Goal: Task Accomplishment & Management: Use online tool/utility

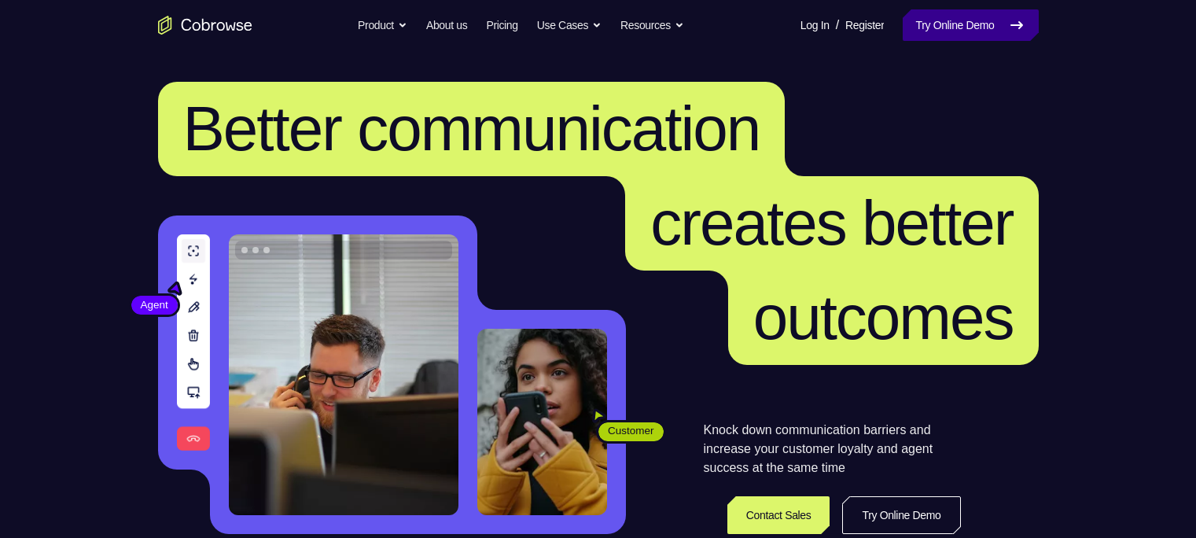
click at [924, 15] on link "Try Online Demo" at bounding box center [970, 24] width 135 height 31
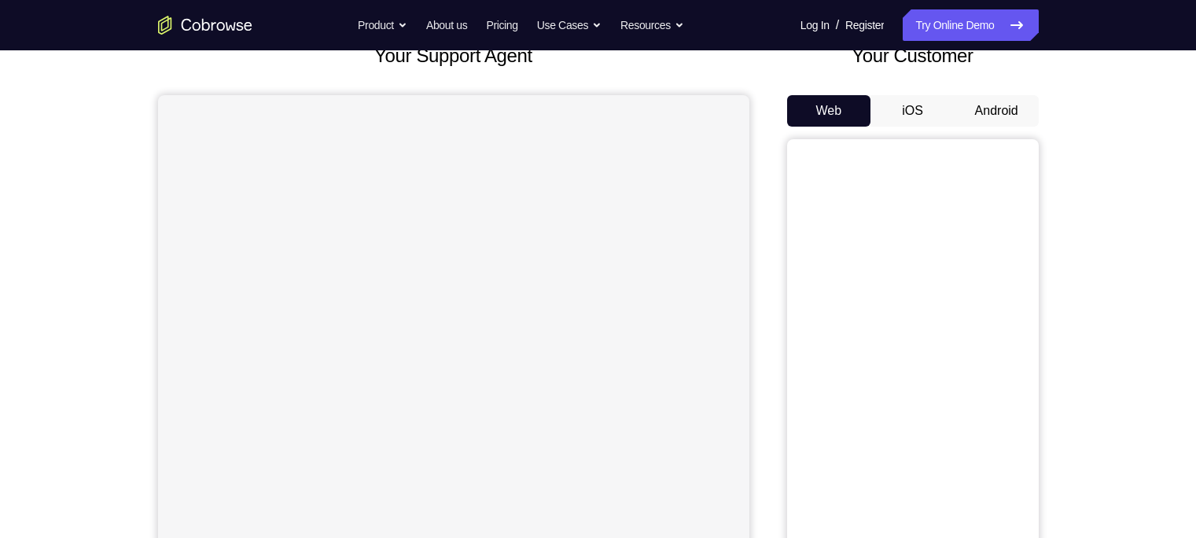
scroll to position [110, 0]
click at [987, 98] on button "Android" at bounding box center [997, 109] width 84 height 31
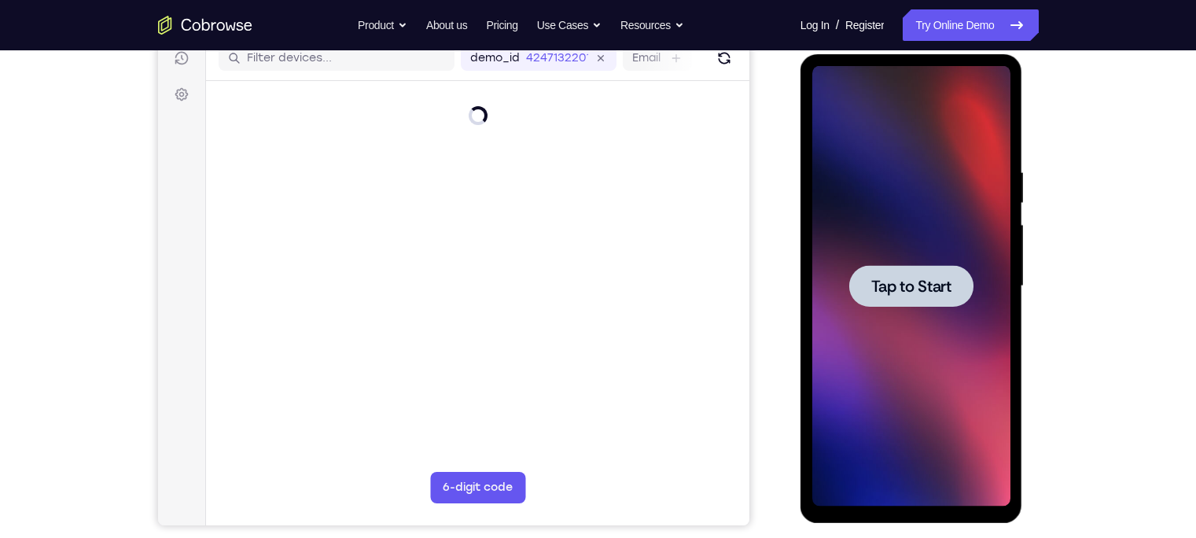
scroll to position [0, 0]
click at [920, 273] on div at bounding box center [912, 286] width 124 height 42
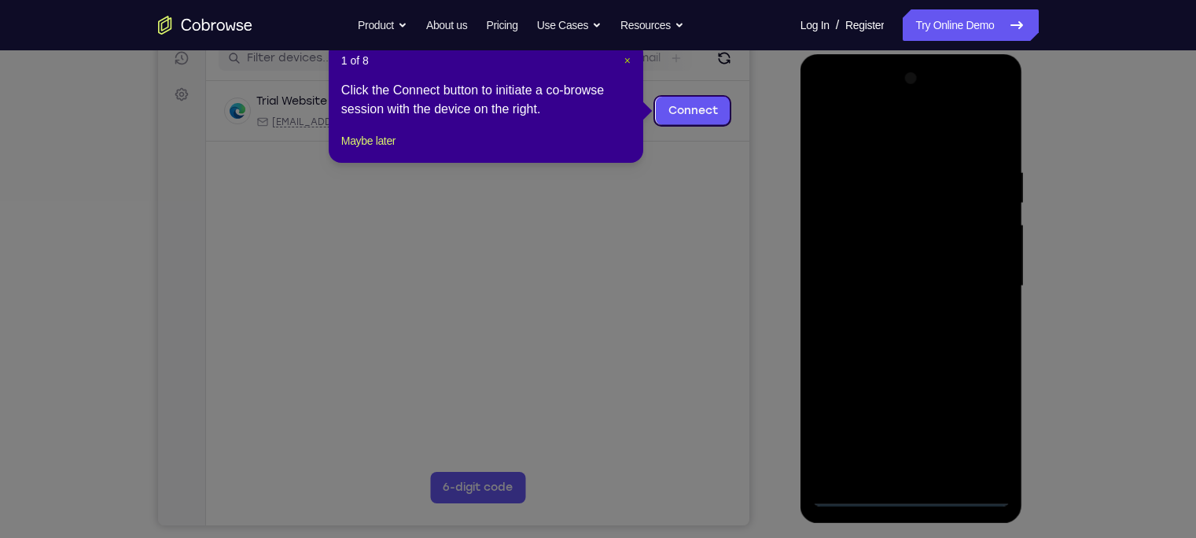
click at [628, 64] on span "×" at bounding box center [628, 60] width 6 height 13
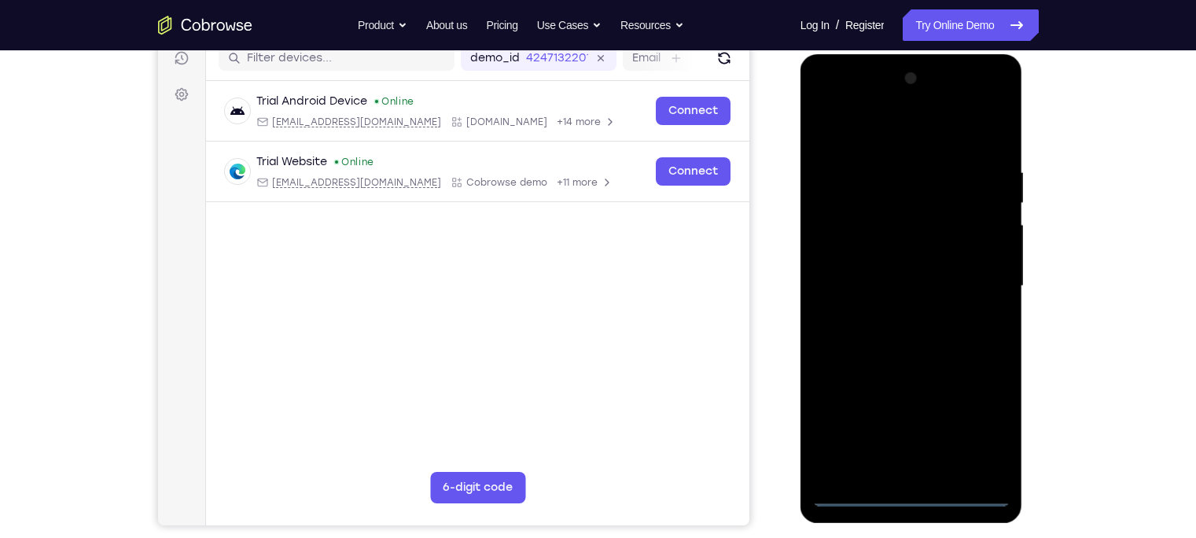
click at [913, 484] on div at bounding box center [912, 286] width 198 height 441
click at [907, 485] on div at bounding box center [912, 286] width 198 height 441
click at [905, 501] on div at bounding box center [912, 286] width 198 height 441
click at [968, 430] on div at bounding box center [912, 286] width 198 height 441
click at [832, 105] on div at bounding box center [912, 286] width 198 height 441
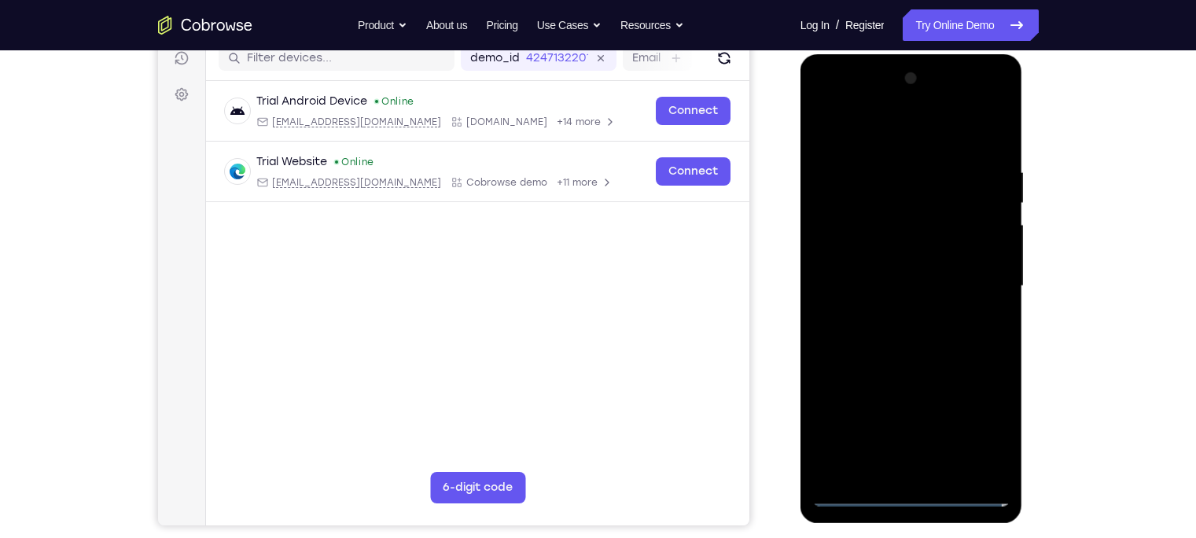
click at [828, 99] on div at bounding box center [912, 286] width 198 height 441
click at [984, 280] on div at bounding box center [912, 286] width 198 height 441
click at [932, 471] on div at bounding box center [912, 286] width 198 height 441
click at [880, 267] on div at bounding box center [912, 286] width 198 height 441
click at [885, 252] on div at bounding box center [912, 286] width 198 height 441
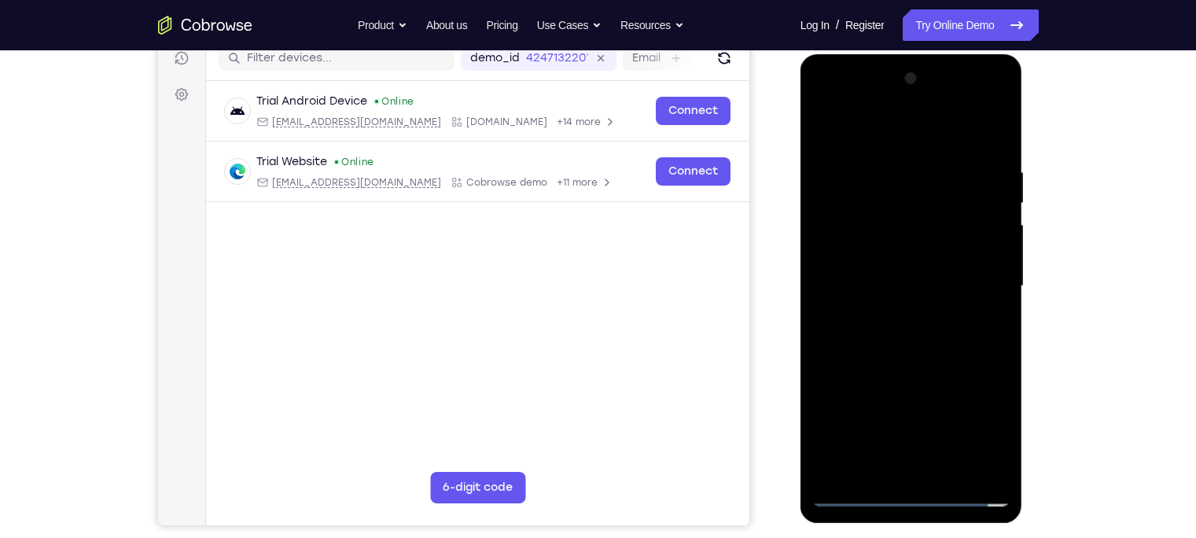
click at [994, 252] on div at bounding box center [912, 286] width 198 height 441
click at [991, 252] on div at bounding box center [912, 286] width 198 height 441
click at [912, 289] on div at bounding box center [912, 286] width 198 height 441
click at [908, 337] on div at bounding box center [912, 286] width 198 height 441
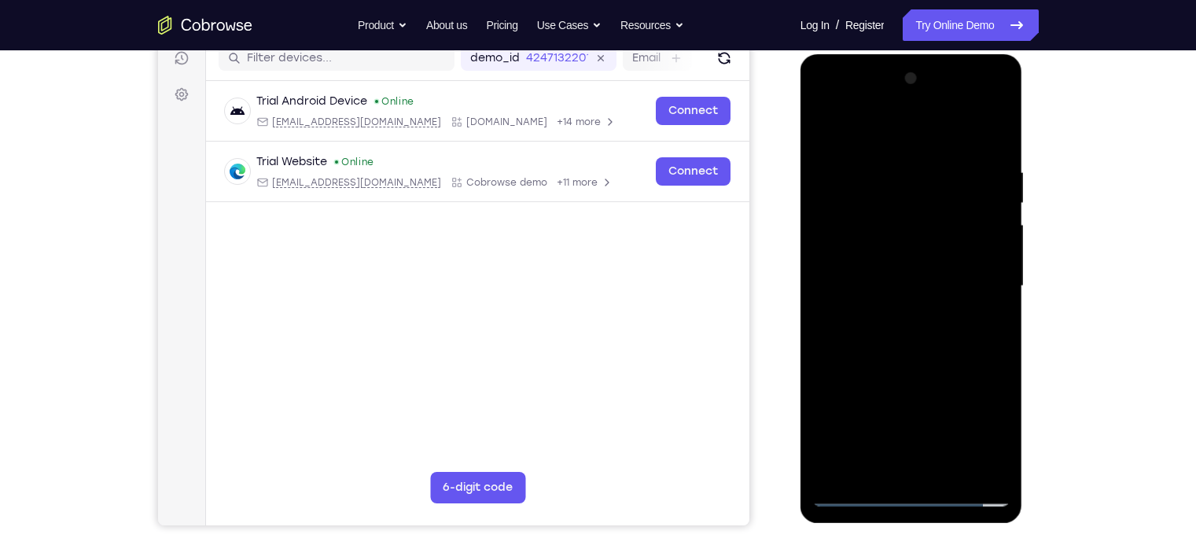
click at [912, 327] on div at bounding box center [912, 286] width 198 height 441
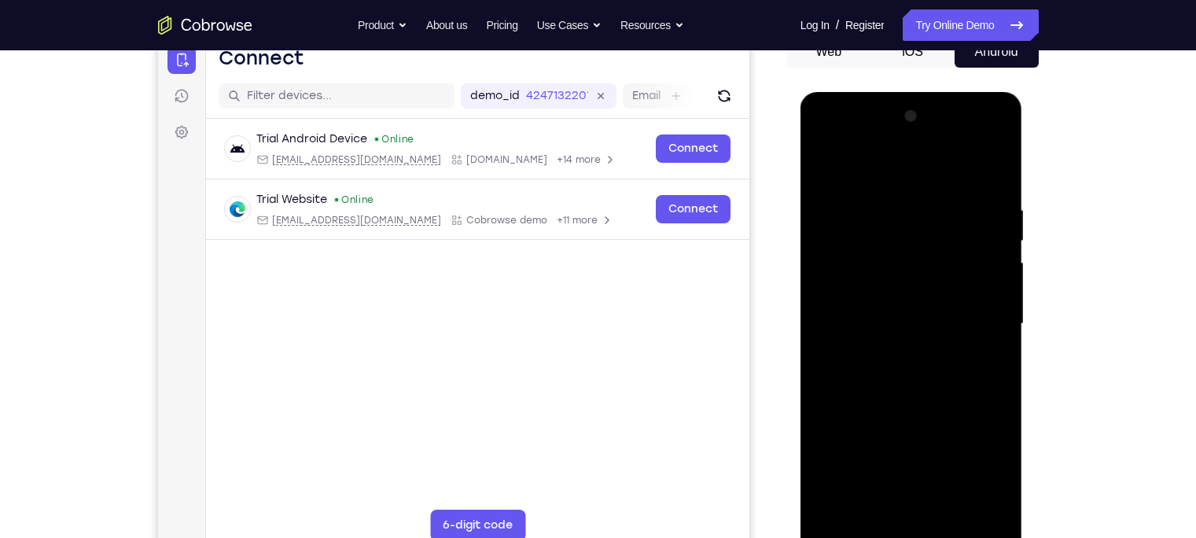
scroll to position [166, 0]
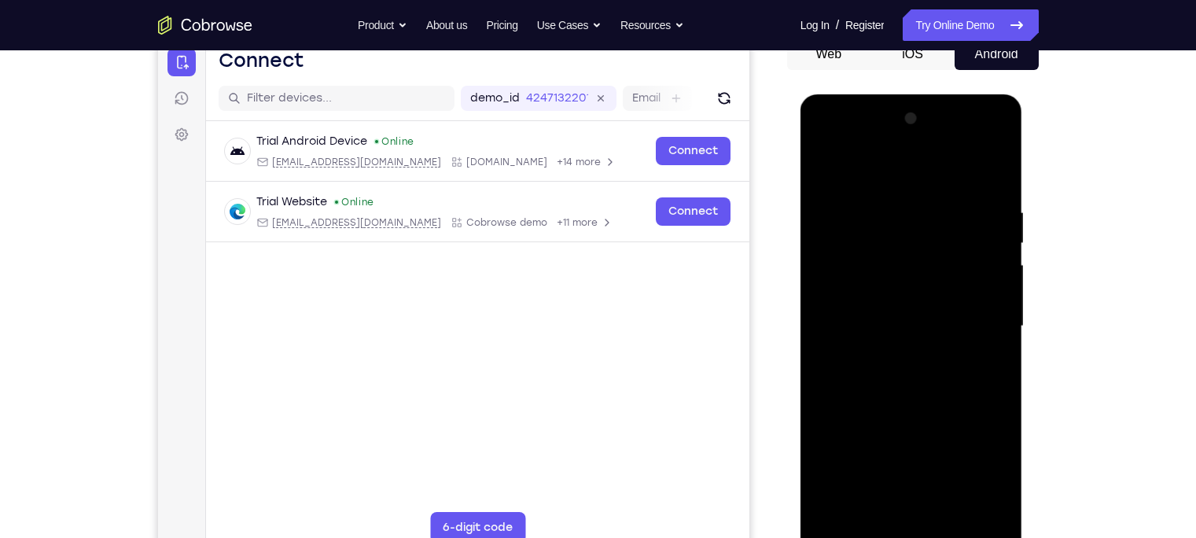
click at [916, 397] on div at bounding box center [912, 326] width 198 height 441
click at [924, 397] on div at bounding box center [912, 326] width 198 height 441
click at [1001, 186] on div at bounding box center [912, 326] width 198 height 441
click at [1005, 396] on div at bounding box center [912, 326] width 198 height 441
drag, startPoint x: 943, startPoint y: 358, endPoint x: 949, endPoint y: 312, distance: 46.7
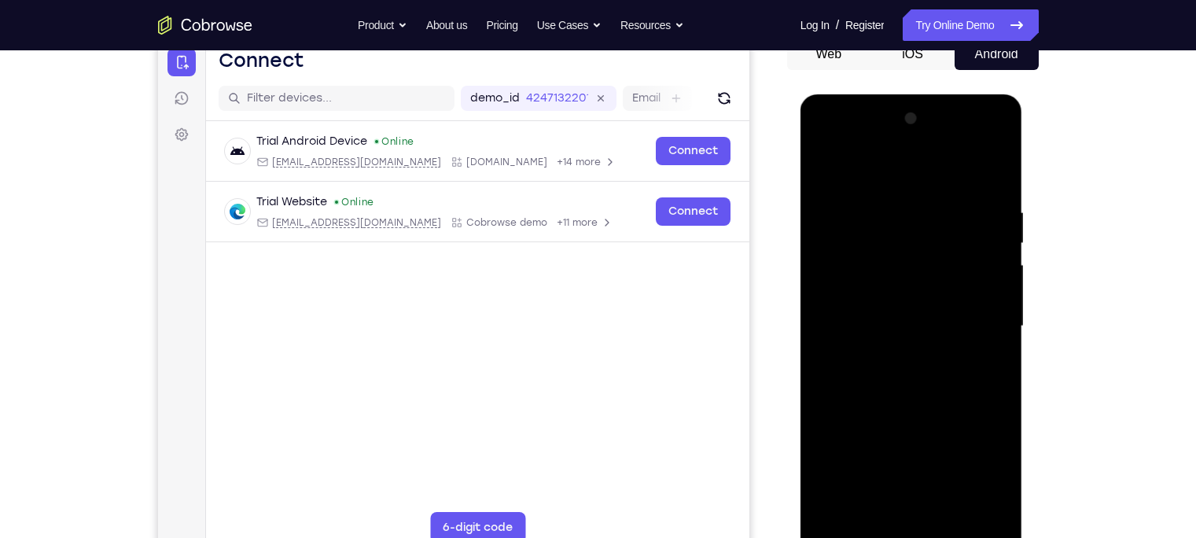
click at [949, 312] on div at bounding box center [912, 326] width 198 height 441
click at [997, 259] on div at bounding box center [912, 326] width 198 height 441
click at [994, 180] on div at bounding box center [912, 326] width 198 height 441
click at [890, 201] on div at bounding box center [912, 326] width 198 height 441
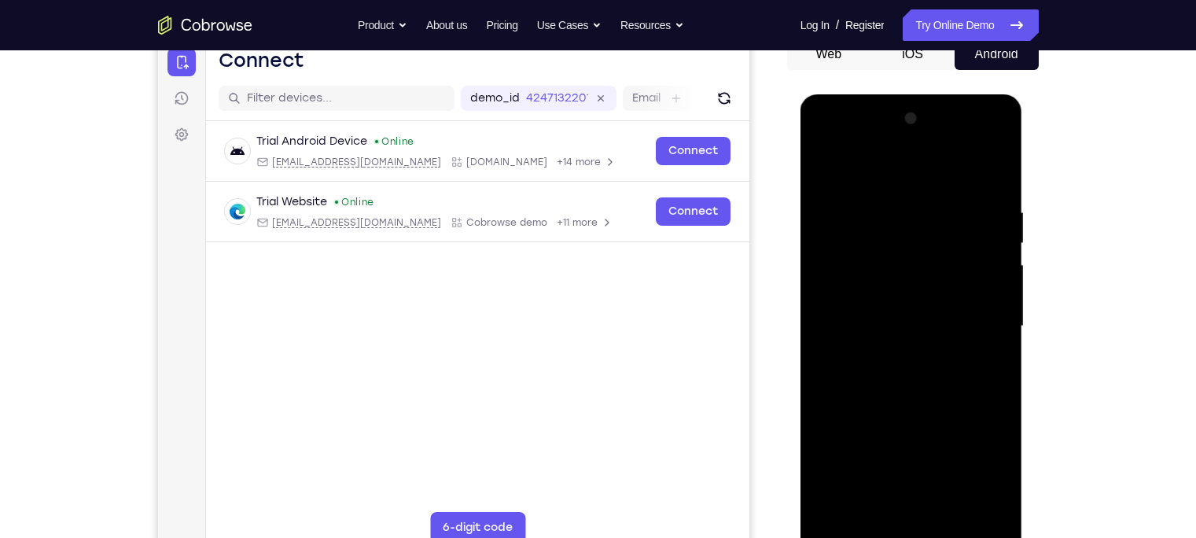
click at [991, 171] on div at bounding box center [912, 326] width 198 height 441
drag, startPoint x: 915, startPoint y: 249, endPoint x: 925, endPoint y: 142, distance: 106.7
click at [925, 142] on div at bounding box center [912, 326] width 198 height 441
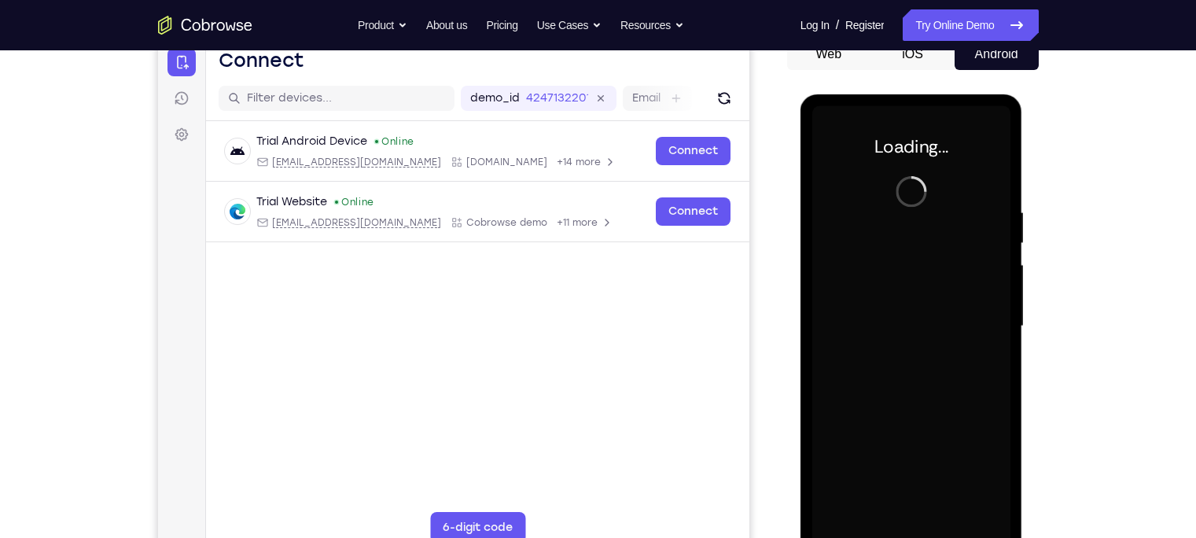
drag, startPoint x: 1123, startPoint y: 304, endPoint x: 1130, endPoint y: 227, distance: 77.4
click at [1130, 227] on div "Your Support Agent Your Customer Web iOS Android Next Steps We’d be happy to gi…" at bounding box center [598, 403] width 1196 height 1038
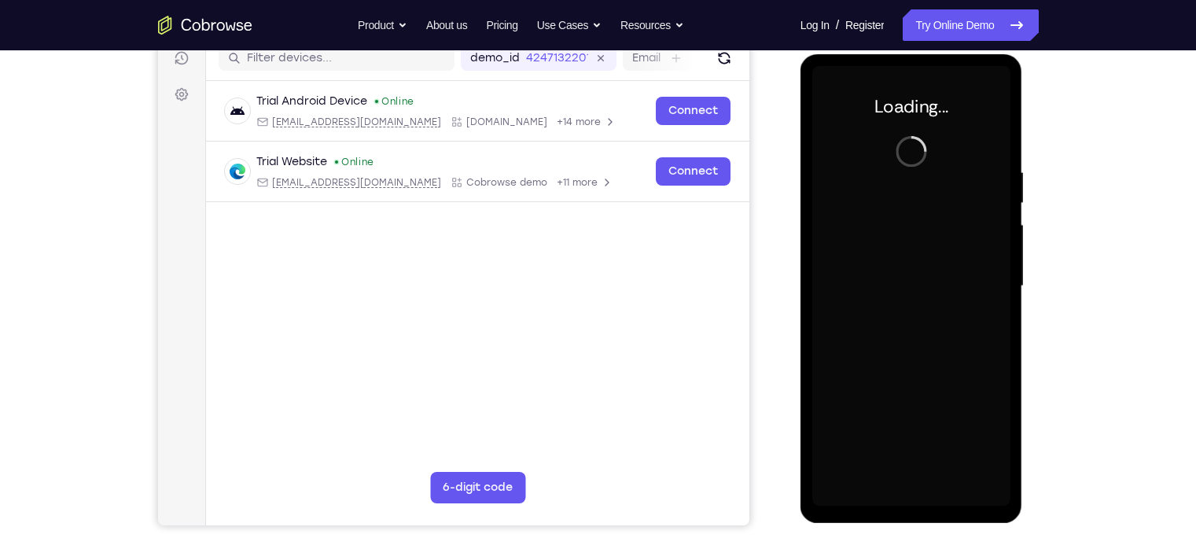
scroll to position [205, 0]
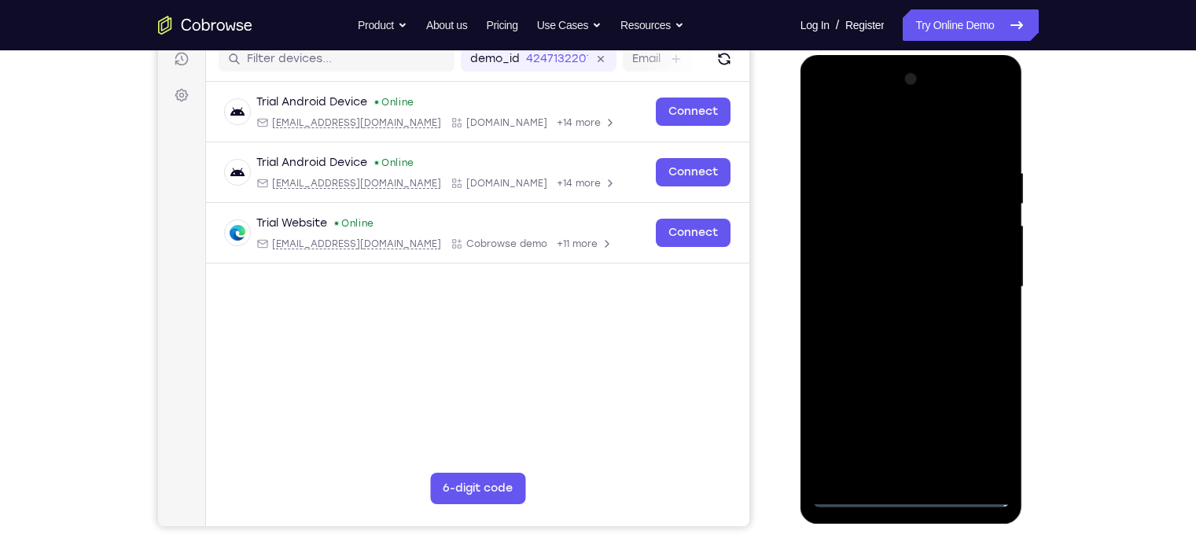
click at [912, 492] on div at bounding box center [912, 287] width 198 height 441
click at [976, 429] on div at bounding box center [912, 287] width 198 height 441
click at [822, 98] on div at bounding box center [912, 287] width 198 height 441
click at [981, 289] on div at bounding box center [912, 287] width 198 height 441
click at [898, 313] on div at bounding box center [912, 287] width 198 height 441
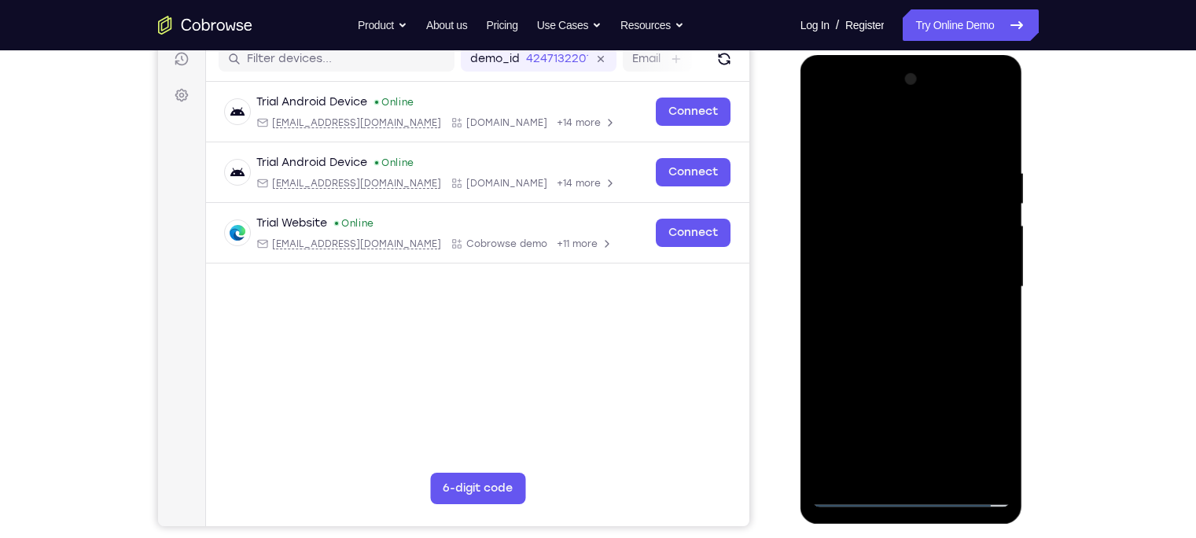
click at [898, 278] on div at bounding box center [912, 287] width 198 height 441
click at [901, 267] on div at bounding box center [912, 287] width 198 height 441
click at [896, 257] on div at bounding box center [912, 287] width 198 height 441
click at [920, 281] on div at bounding box center [912, 287] width 198 height 441
click at [920, 339] on div at bounding box center [912, 287] width 198 height 441
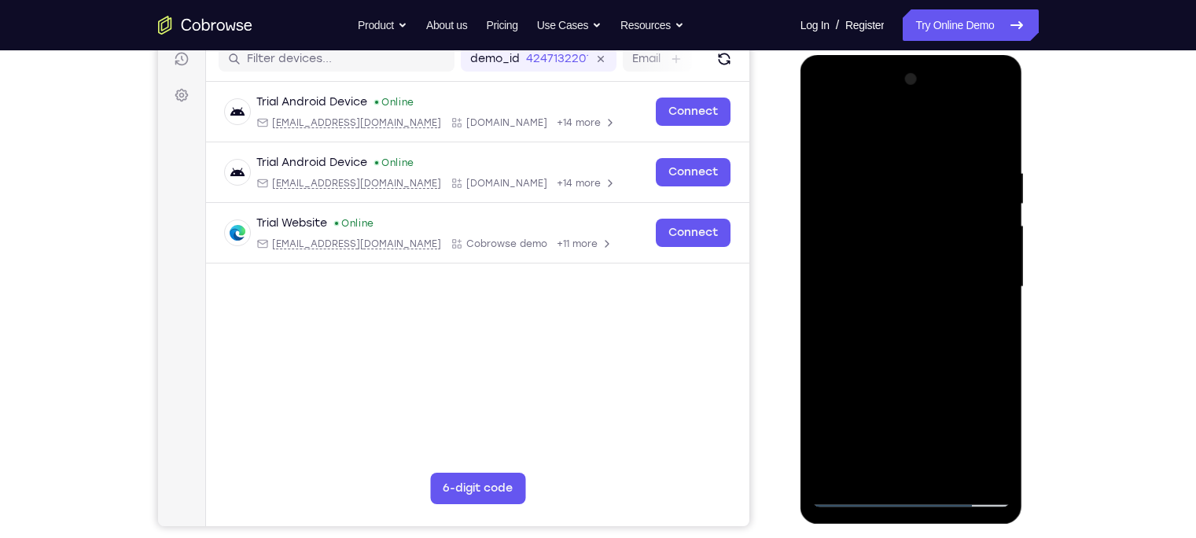
click at [998, 153] on div at bounding box center [912, 287] width 198 height 441
click at [936, 165] on div at bounding box center [912, 287] width 198 height 441
click at [856, 199] on div at bounding box center [912, 287] width 198 height 441
click at [965, 225] on div at bounding box center [912, 287] width 198 height 441
click at [980, 252] on div at bounding box center [912, 287] width 198 height 441
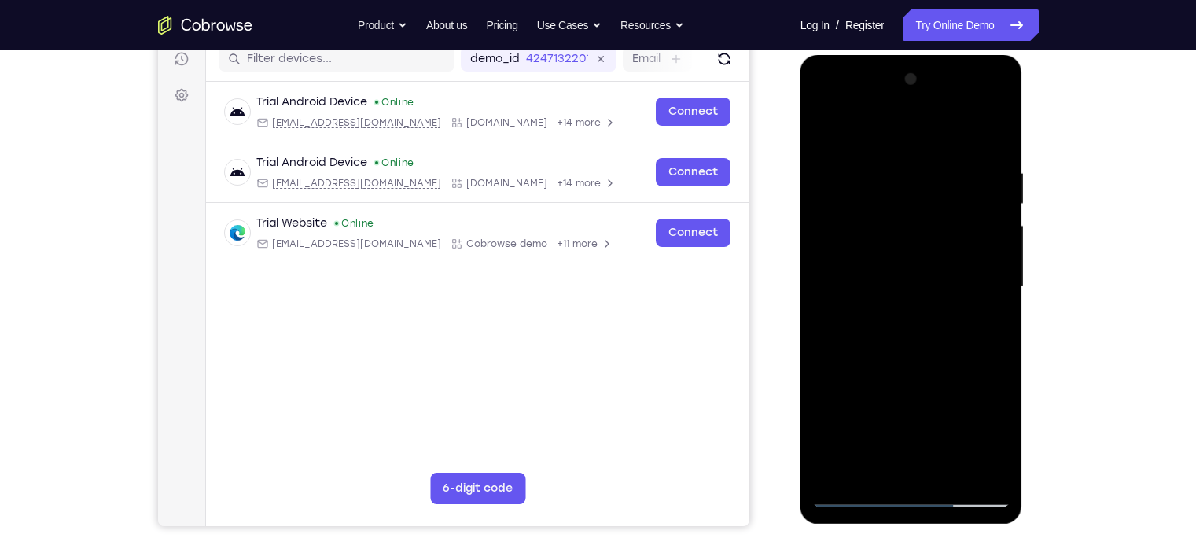
drag, startPoint x: 924, startPoint y: 142, endPoint x: 924, endPoint y: 50, distance: 92.0
click at [924, 55] on html "Online web based iOS Simulators and Android Emulators. Run iPhone, iPad, Mobile…" at bounding box center [913, 291] width 224 height 472
drag, startPoint x: 854, startPoint y: 236, endPoint x: 1126, endPoint y: 118, distance: 295.9
click at [1025, 118] on html "Online web based iOS Simulators and Android Emulators. Run iPhone, iPad, Mobile…" at bounding box center [913, 291] width 224 height 472
drag, startPoint x: 856, startPoint y: 267, endPoint x: 1078, endPoint y: 245, distance: 222.9
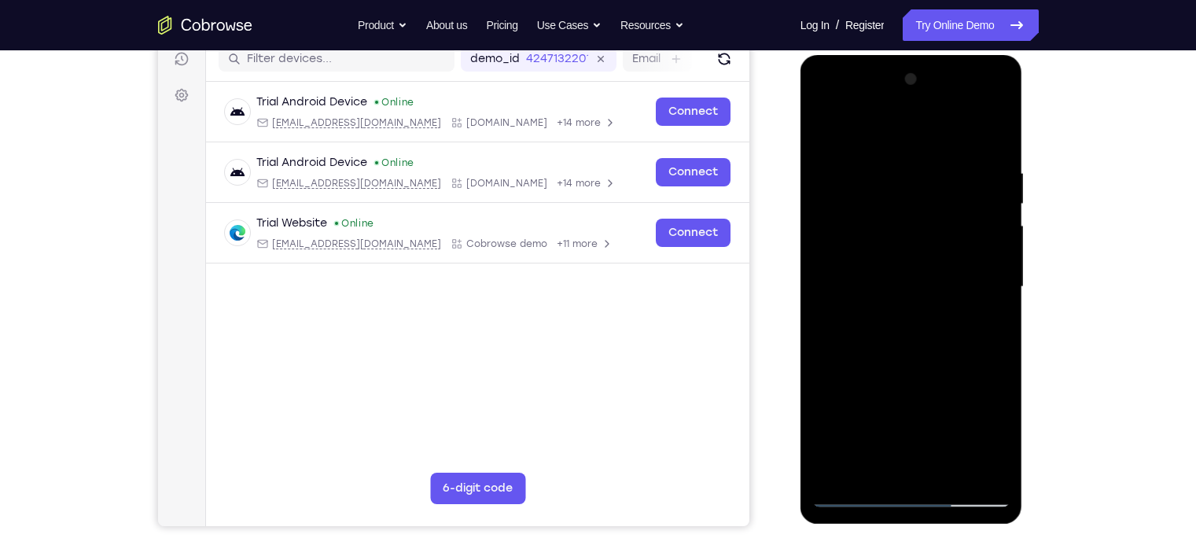
click at [1025, 245] on html "Online web based iOS Simulators and Android Emulators. Run iPhone, iPad, Mobile…" at bounding box center [913, 291] width 224 height 472
drag, startPoint x: 884, startPoint y: 249, endPoint x: 1062, endPoint y: 234, distance: 178.3
click at [1025, 234] on html "Online web based iOS Simulators and Android Emulators. Run iPhone, iPad, Mobile…" at bounding box center [913, 291] width 224 height 472
drag, startPoint x: 854, startPoint y: 228, endPoint x: 1215, endPoint y: 297, distance: 367.6
click at [1025, 297] on html "Online web based iOS Simulators and Android Emulators. Run iPhone, iPad, Mobile…" at bounding box center [913, 291] width 224 height 472
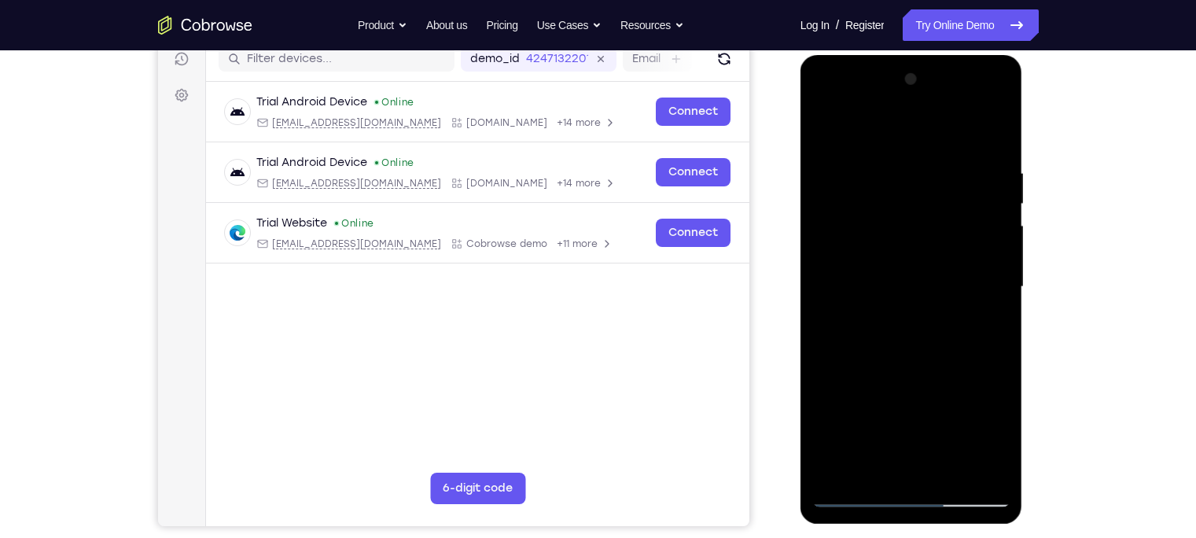
drag, startPoint x: 871, startPoint y: 208, endPoint x: 1204, endPoint y: 258, distance: 336.5
click at [1025, 258] on html "Online web based iOS Simulators and Android Emulators. Run iPhone, iPad, Mobile…" at bounding box center [913, 291] width 224 height 472
click at [857, 128] on div at bounding box center [912, 287] width 198 height 441
drag, startPoint x: 865, startPoint y: 244, endPoint x: 1086, endPoint y: 323, distance: 234.2
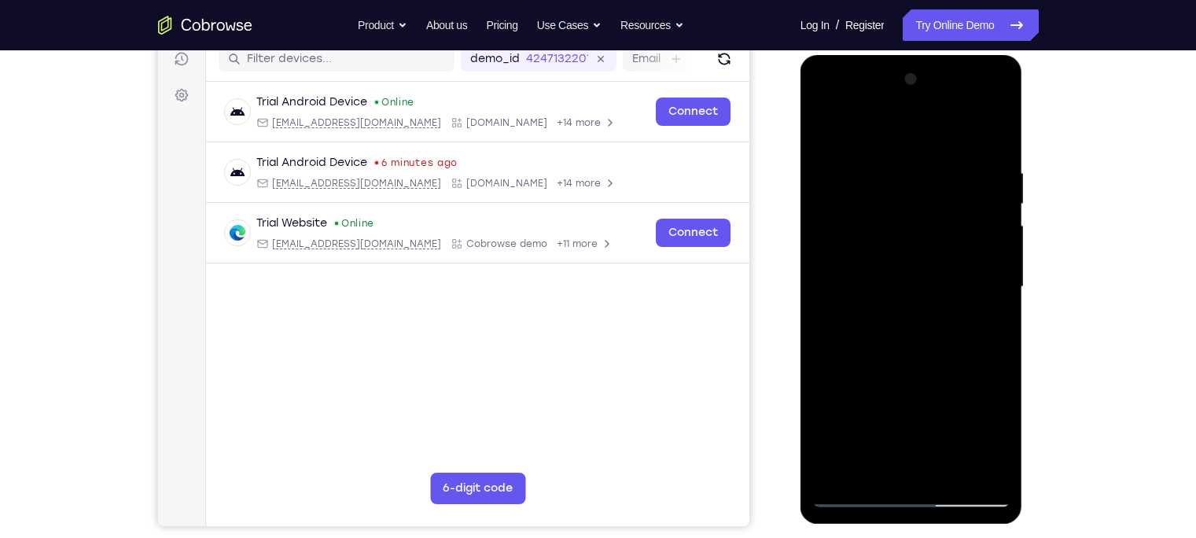
click at [1025, 323] on html "Online web based iOS Simulators and Android Emulators. Run iPhone, iPad, Mobile…" at bounding box center [913, 291] width 224 height 472
click at [995, 135] on div at bounding box center [912, 287] width 198 height 441
click at [821, 128] on div at bounding box center [912, 287] width 198 height 441
click at [987, 142] on div at bounding box center [912, 287] width 198 height 441
click at [940, 168] on div at bounding box center [912, 287] width 198 height 441
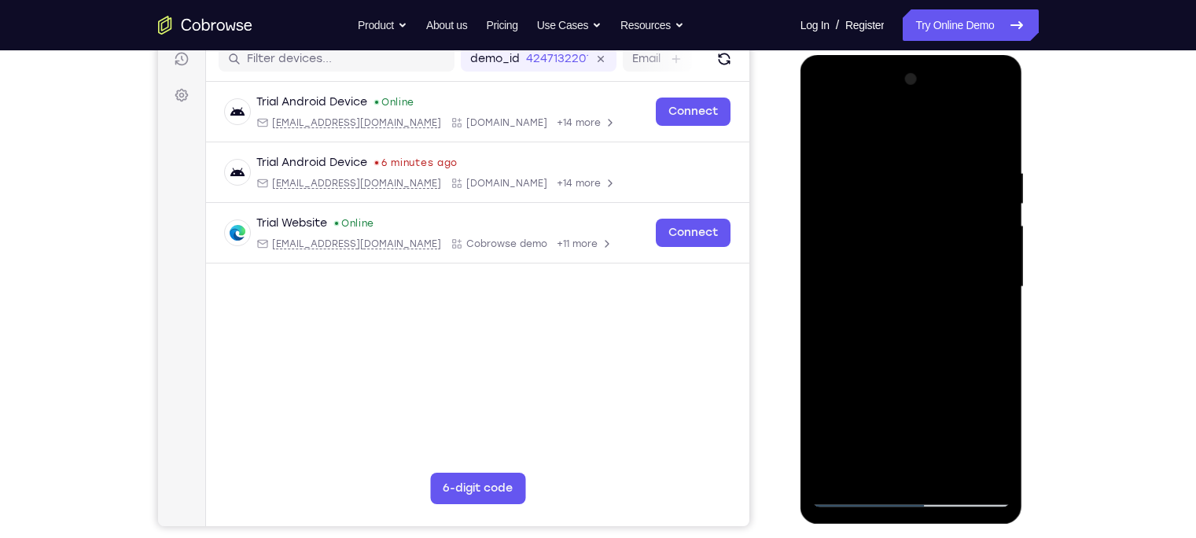
click at [878, 127] on div at bounding box center [912, 287] width 198 height 441
drag, startPoint x: 880, startPoint y: 389, endPoint x: 916, endPoint y: 212, distance: 180.7
click at [916, 212] on div at bounding box center [912, 287] width 198 height 441
click at [920, 271] on div at bounding box center [912, 287] width 198 height 441
click at [997, 209] on div at bounding box center [912, 287] width 198 height 441
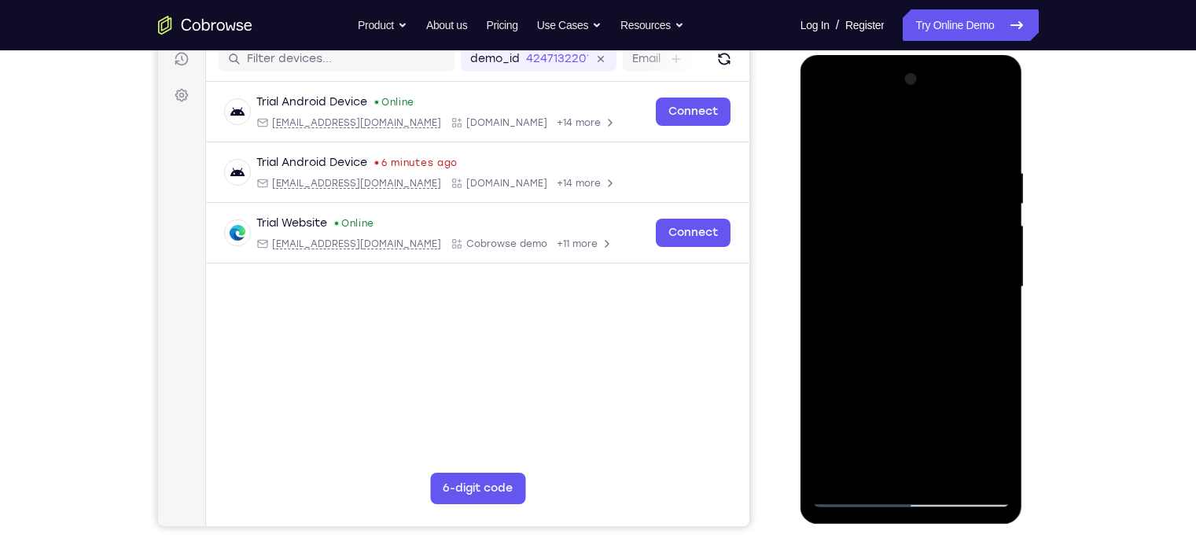
click at [826, 126] on div at bounding box center [912, 287] width 198 height 441
drag, startPoint x: 963, startPoint y: 293, endPoint x: 975, endPoint y: 95, distance: 197.8
click at [975, 95] on div at bounding box center [912, 287] width 198 height 441
click at [974, 221] on div at bounding box center [912, 287] width 198 height 441
click at [998, 212] on div at bounding box center [912, 287] width 198 height 441
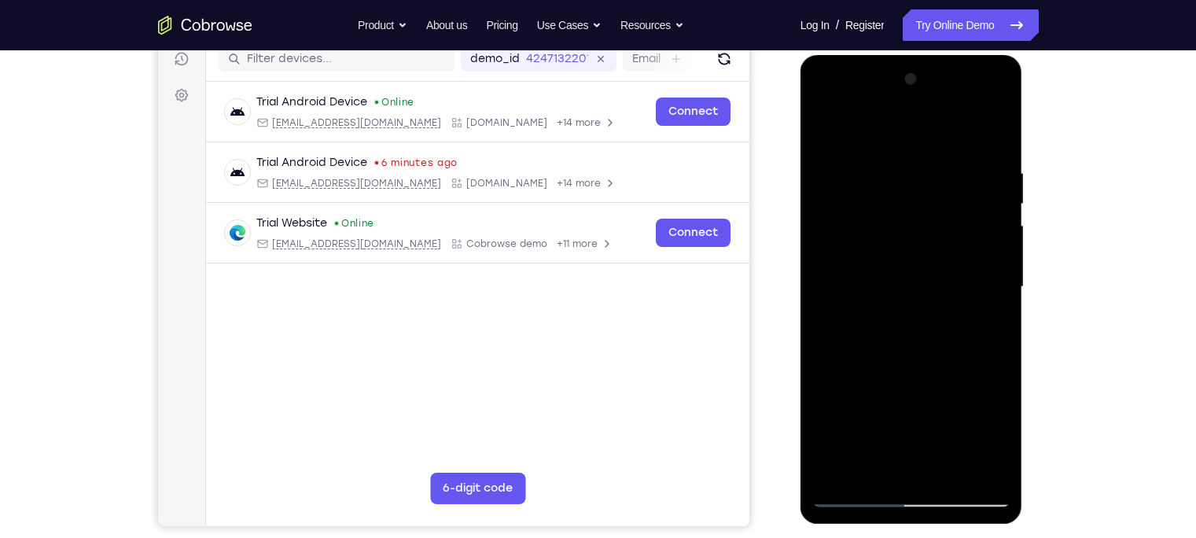
click at [998, 212] on div at bounding box center [912, 287] width 198 height 441
click at [822, 124] on div at bounding box center [912, 287] width 198 height 441
drag, startPoint x: 954, startPoint y: 385, endPoint x: 950, endPoint y: 137, distance: 248.6
click at [950, 137] on div at bounding box center [912, 287] width 198 height 441
drag, startPoint x: 956, startPoint y: 356, endPoint x: 971, endPoint y: 157, distance: 199.6
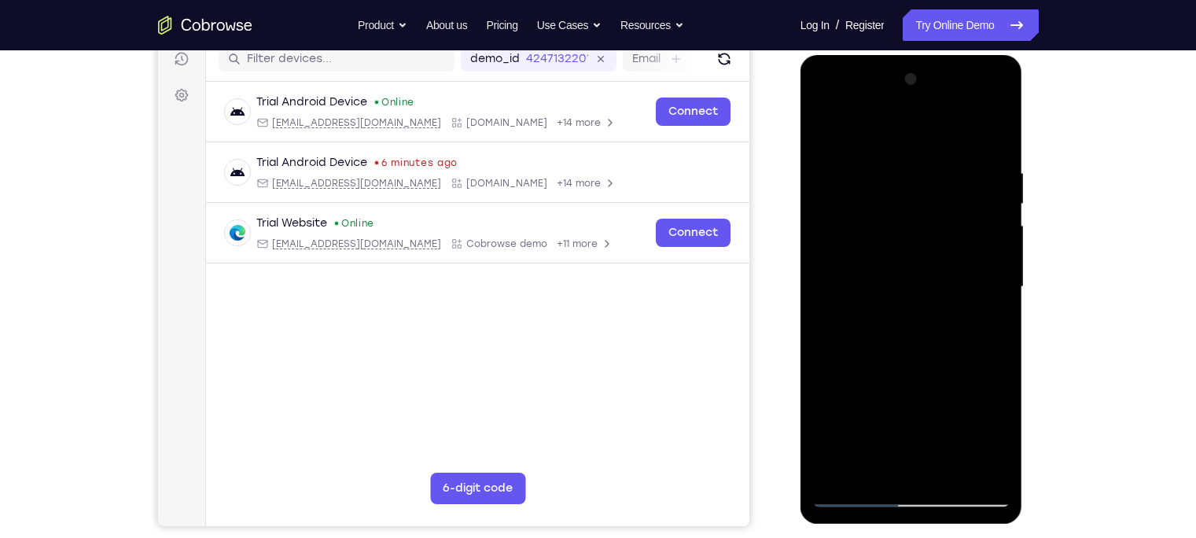
click at [971, 157] on div at bounding box center [912, 287] width 198 height 441
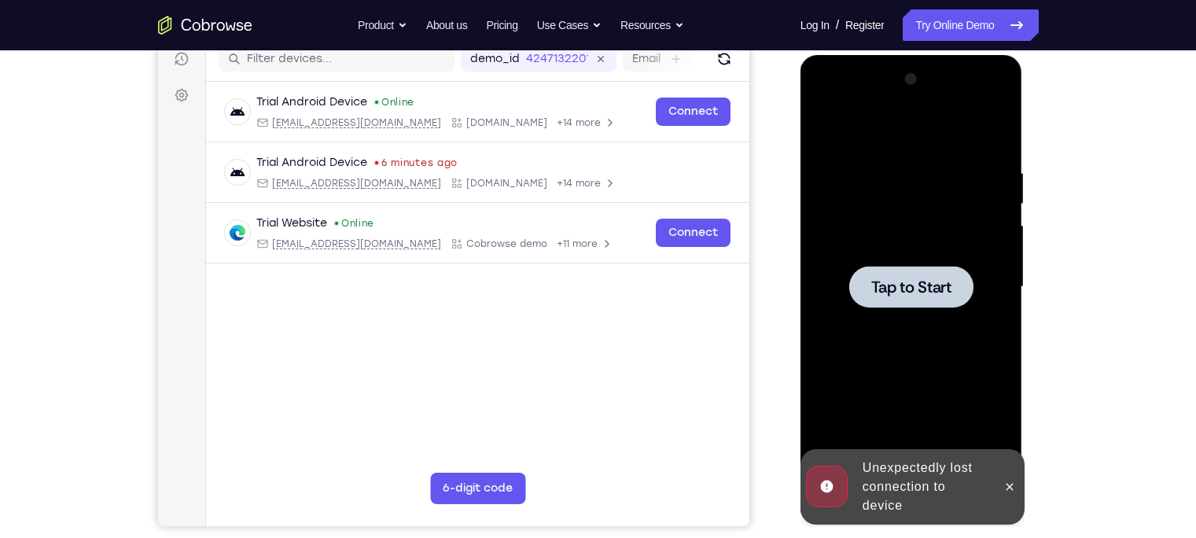
drag, startPoint x: 916, startPoint y: 385, endPoint x: 923, endPoint y: 227, distance: 157.5
click at [923, 55] on div "Tap to Start" at bounding box center [912, 55] width 223 height 0
click at [1011, 486] on icon at bounding box center [1010, 487] width 13 height 13
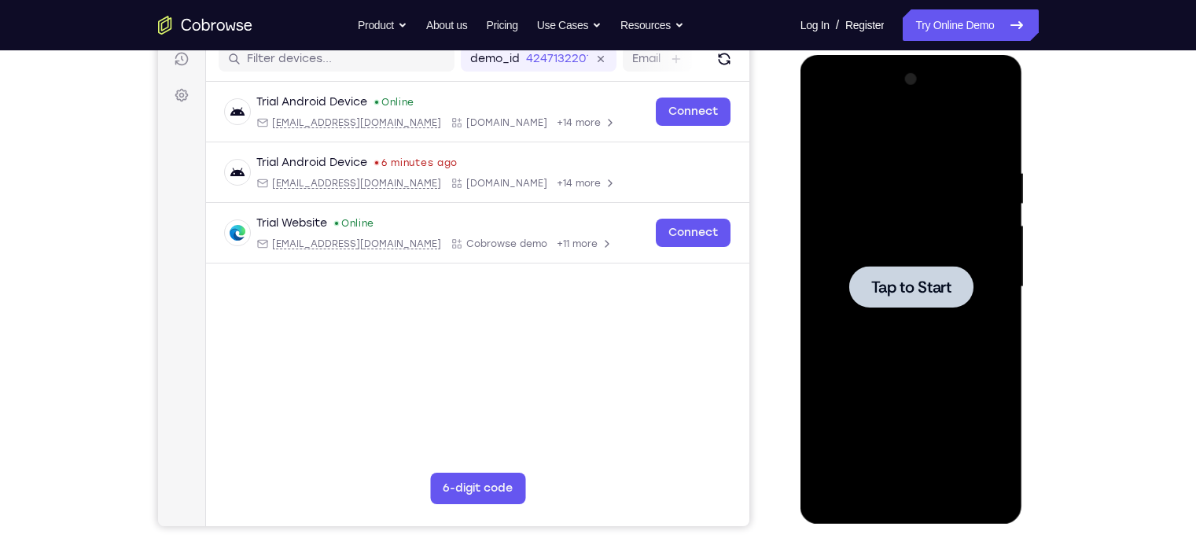
click at [905, 288] on span "Tap to Start" at bounding box center [912, 287] width 80 height 16
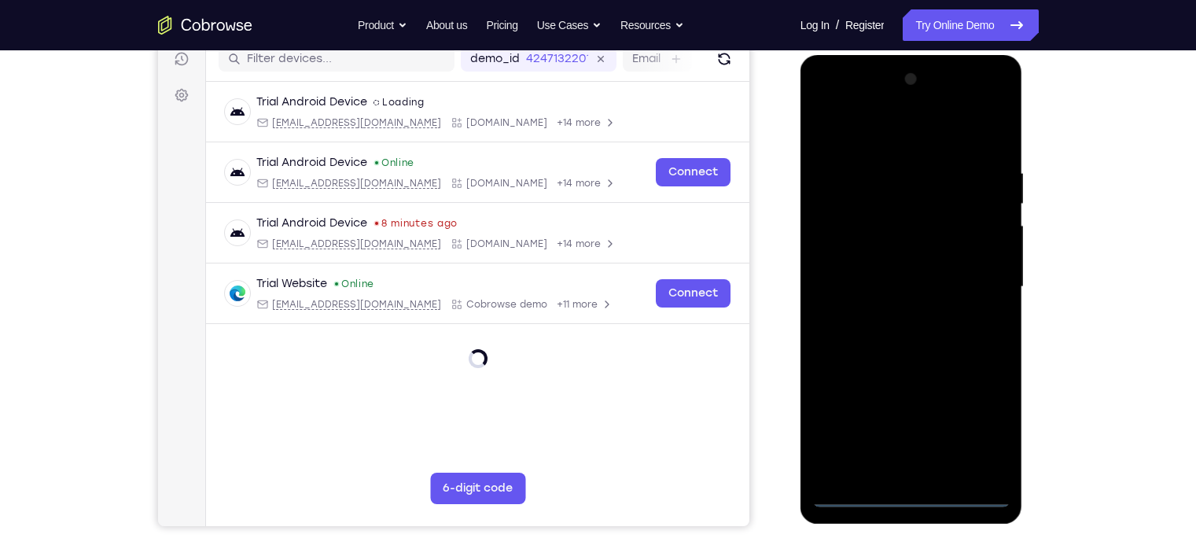
click at [919, 495] on div at bounding box center [912, 287] width 198 height 441
click at [975, 423] on div at bounding box center [912, 287] width 198 height 441
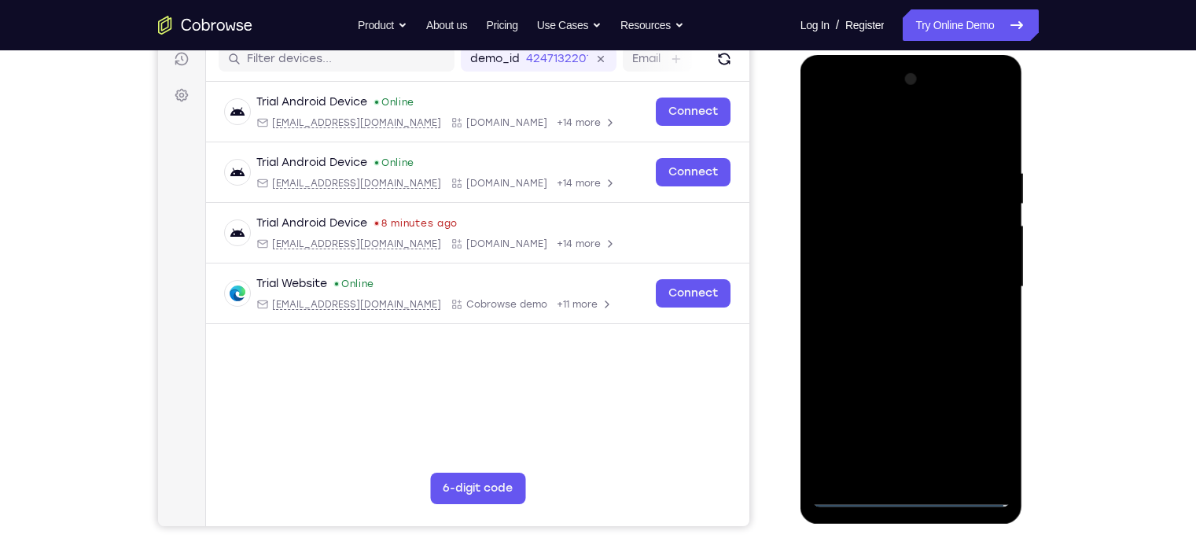
click at [822, 109] on div at bounding box center [912, 287] width 198 height 441
click at [973, 286] on div at bounding box center [912, 287] width 198 height 441
click at [903, 314] on div at bounding box center [912, 287] width 198 height 441
click at [912, 264] on div at bounding box center [912, 287] width 198 height 441
click at [914, 271] on div at bounding box center [912, 287] width 198 height 441
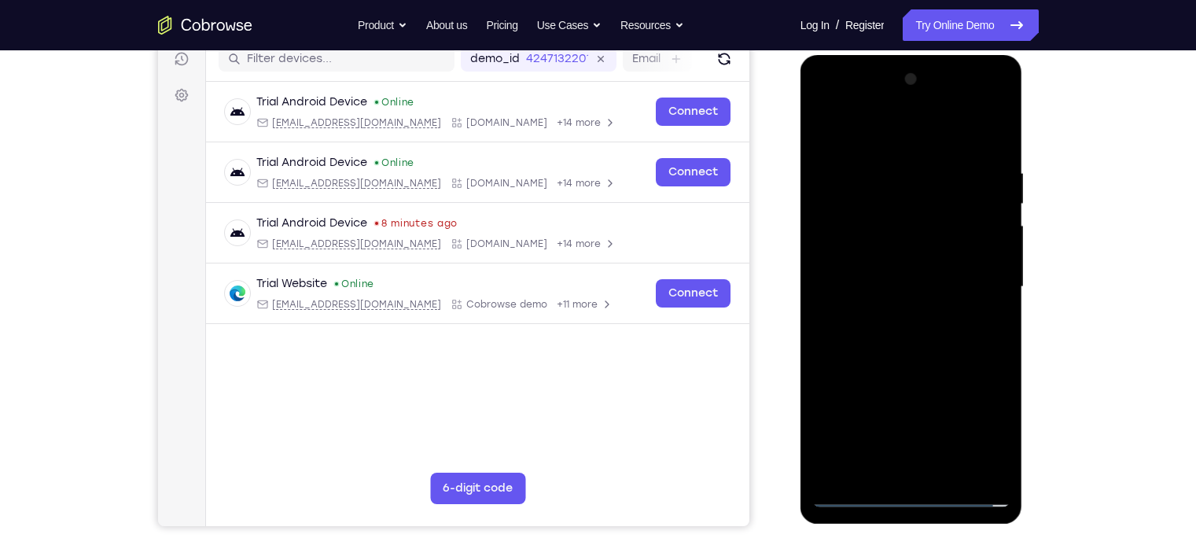
click at [920, 227] on div at bounding box center [912, 287] width 198 height 441
click at [895, 242] on div at bounding box center [912, 287] width 198 height 441
click at [913, 288] on div at bounding box center [912, 287] width 198 height 441
click at [995, 153] on div at bounding box center [912, 287] width 198 height 441
drag, startPoint x: 905, startPoint y: 130, endPoint x: 924, endPoint y: -118, distance: 248.5
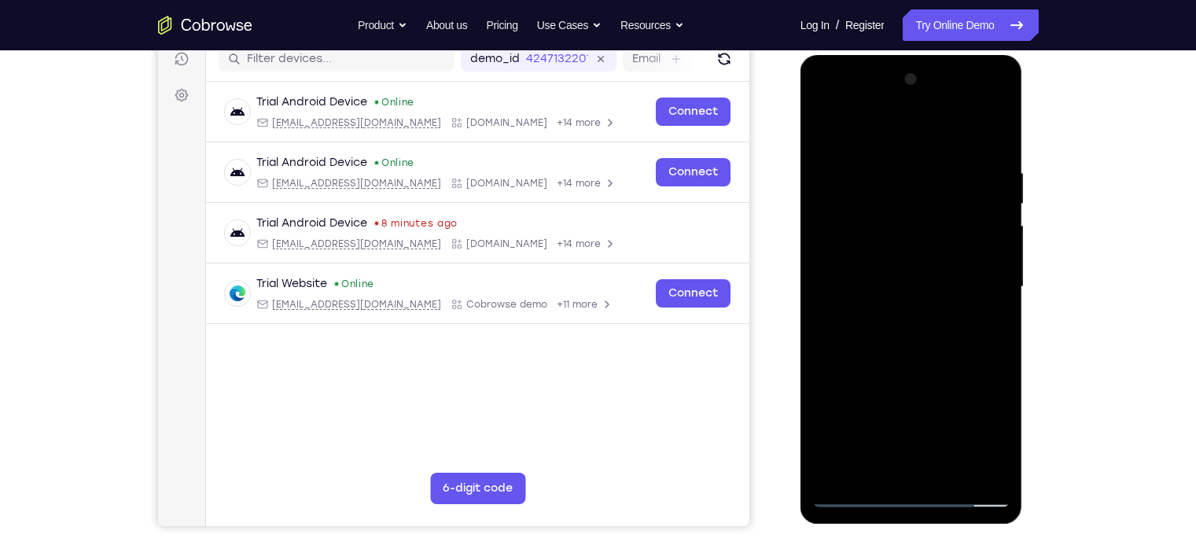
click at [924, 55] on html "Online web based iOS Simulators and Android Emulators. Run iPhone, iPad, Mobile…" at bounding box center [913, 291] width 224 height 472
click at [999, 126] on div at bounding box center [912, 287] width 198 height 441
click at [825, 127] on div at bounding box center [912, 287] width 198 height 441
click at [952, 470] on div at bounding box center [912, 287] width 198 height 441
click at [919, 371] on div at bounding box center [912, 287] width 198 height 441
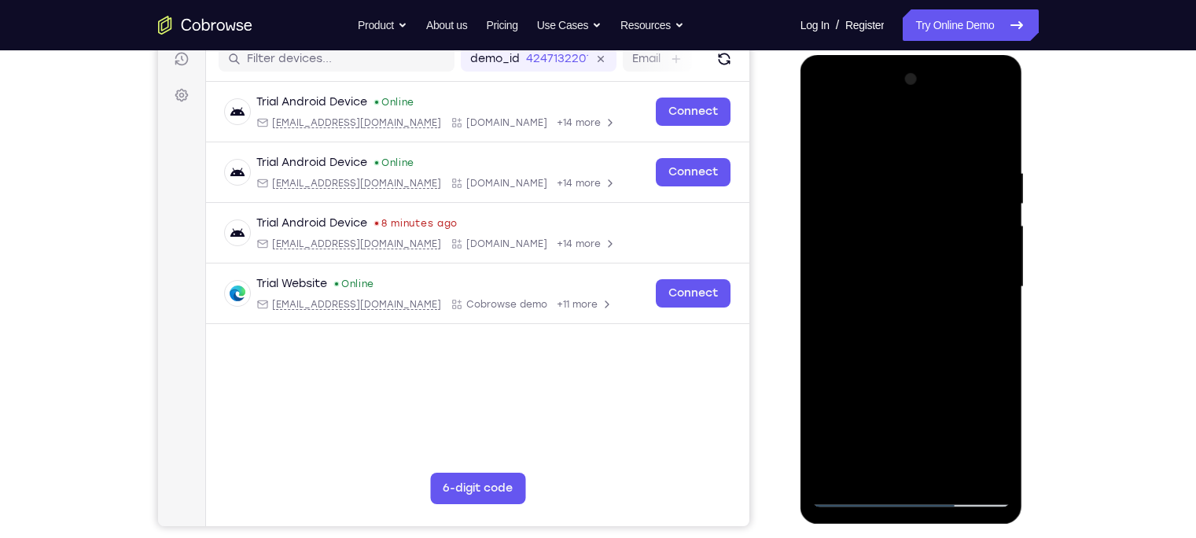
click at [844, 497] on div at bounding box center [912, 287] width 198 height 441
click at [949, 470] on div at bounding box center [912, 287] width 198 height 441
click at [861, 496] on div at bounding box center [912, 287] width 198 height 441
click at [882, 470] on div at bounding box center [912, 287] width 198 height 441
click at [886, 126] on div at bounding box center [912, 287] width 198 height 441
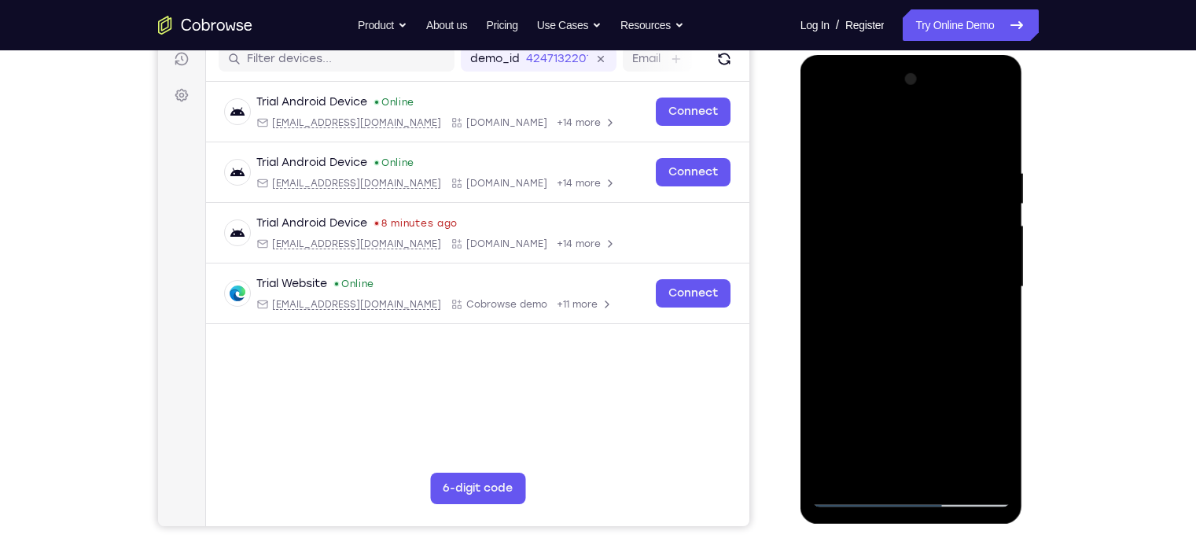
click at [999, 171] on div at bounding box center [912, 287] width 198 height 441
click at [894, 129] on div at bounding box center [912, 287] width 198 height 441
click at [990, 132] on div at bounding box center [912, 287] width 198 height 441
click at [847, 464] on div at bounding box center [912, 287] width 198 height 441
click at [935, 165] on div at bounding box center [912, 287] width 198 height 441
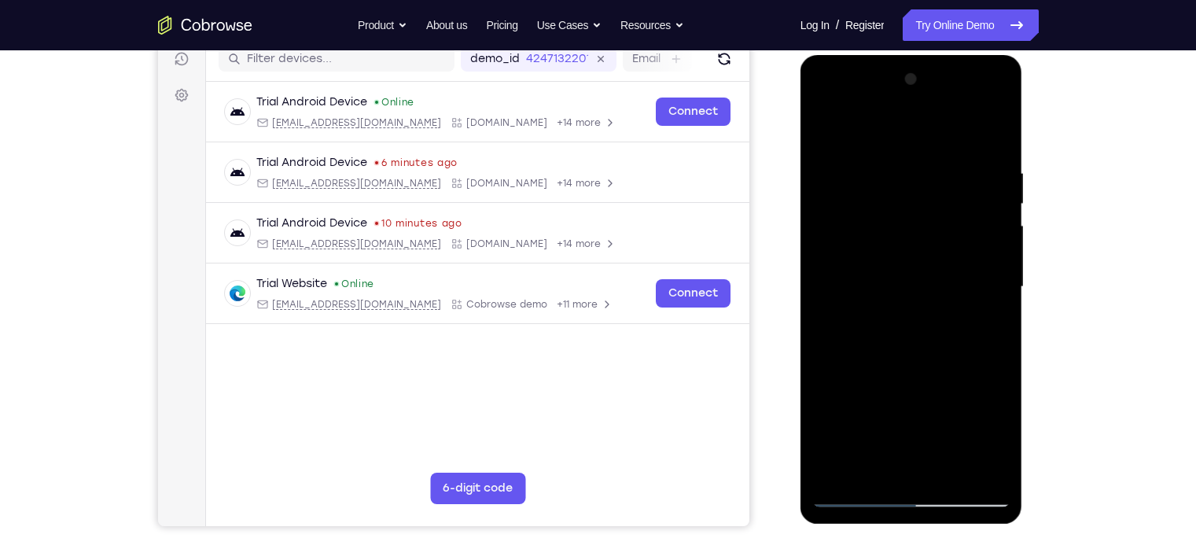
click at [1000, 135] on div at bounding box center [912, 287] width 198 height 441
click at [874, 466] on div at bounding box center [912, 287] width 198 height 441
click at [885, 133] on div at bounding box center [912, 287] width 198 height 441
click at [861, 161] on div at bounding box center [912, 287] width 198 height 441
click at [846, 405] on div at bounding box center [912, 287] width 198 height 441
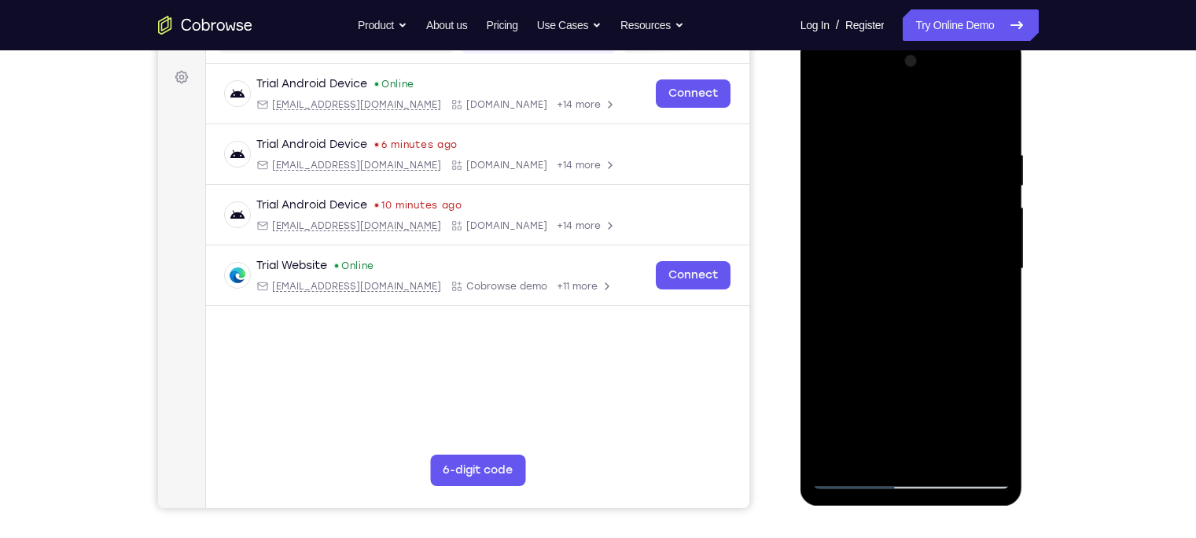
scroll to position [225, 0]
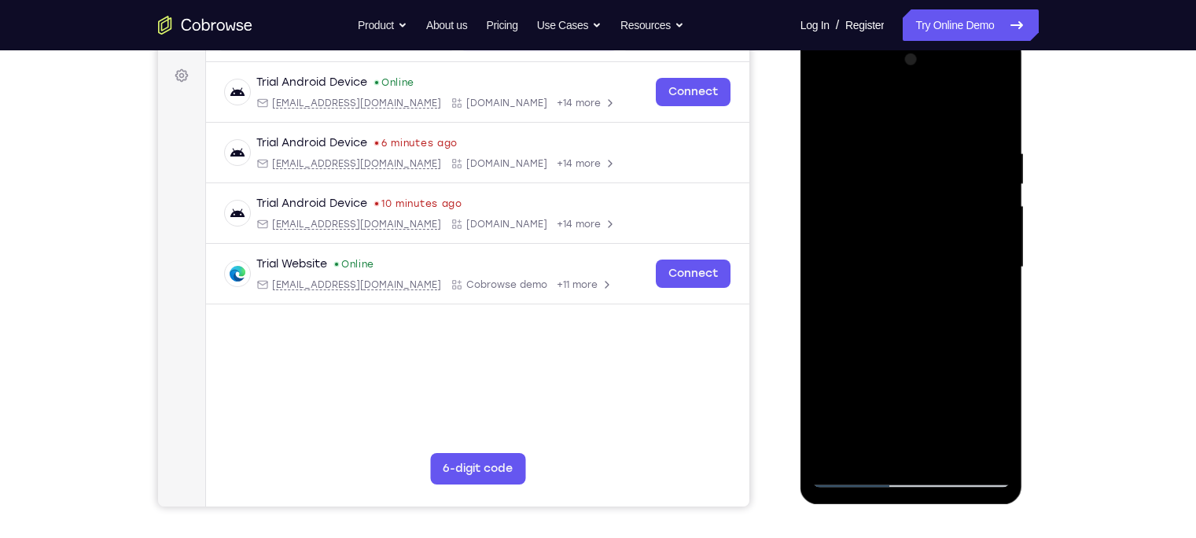
click at [997, 276] on div at bounding box center [912, 267] width 198 height 441
click at [996, 278] on div at bounding box center [912, 267] width 198 height 441
click at [823, 278] on div at bounding box center [912, 267] width 198 height 441
drag, startPoint x: 998, startPoint y: 277, endPoint x: 986, endPoint y: 191, distance: 86.7
click at [986, 191] on div at bounding box center [912, 267] width 198 height 441
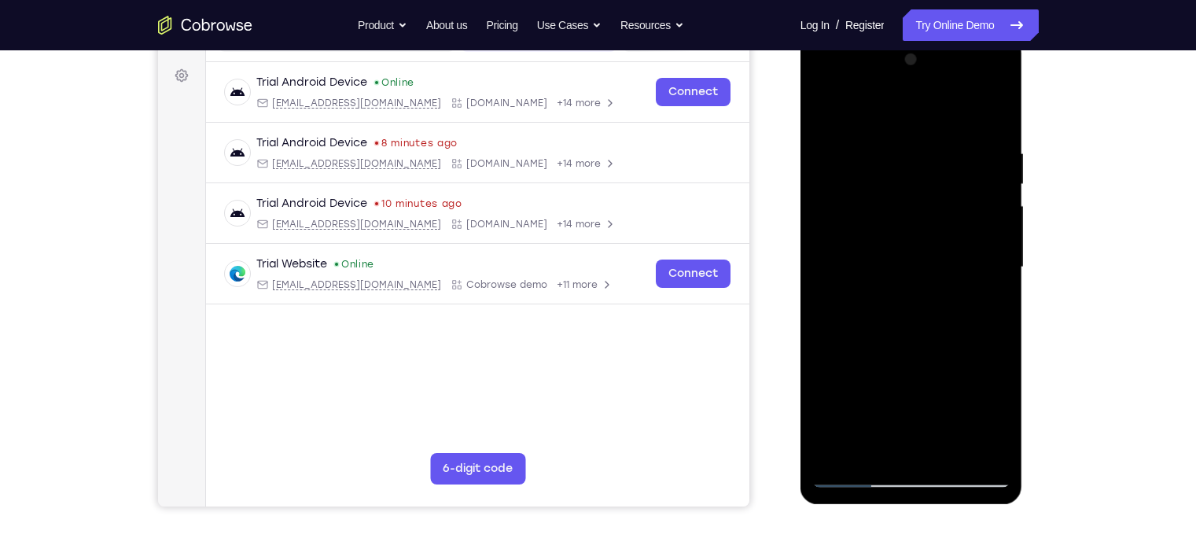
drag, startPoint x: 942, startPoint y: 287, endPoint x: 946, endPoint y: 249, distance: 38.7
drag, startPoint x: 946, startPoint y: 249, endPoint x: 972, endPoint y: 397, distance: 150.9
click at [972, 397] on div at bounding box center [912, 267] width 198 height 441
drag, startPoint x: 938, startPoint y: 268, endPoint x: 935, endPoint y: 299, distance: 30.9
drag, startPoint x: 935, startPoint y: 299, endPoint x: 967, endPoint y: 406, distance: 111.7
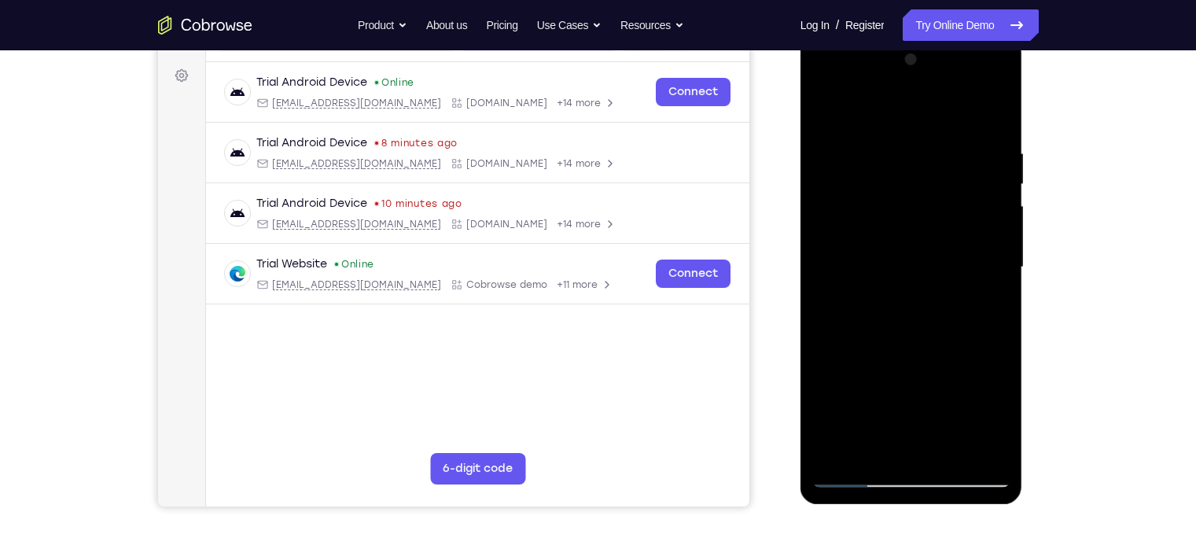
click at [967, 406] on div at bounding box center [912, 267] width 198 height 441
drag, startPoint x: 881, startPoint y: 399, endPoint x: 887, endPoint y: 347, distance: 52.2
click at [887, 347] on div at bounding box center [912, 267] width 198 height 441
click at [869, 381] on div at bounding box center [912, 267] width 198 height 441
drag, startPoint x: 904, startPoint y: 318, endPoint x: 907, endPoint y: 272, distance: 45.7
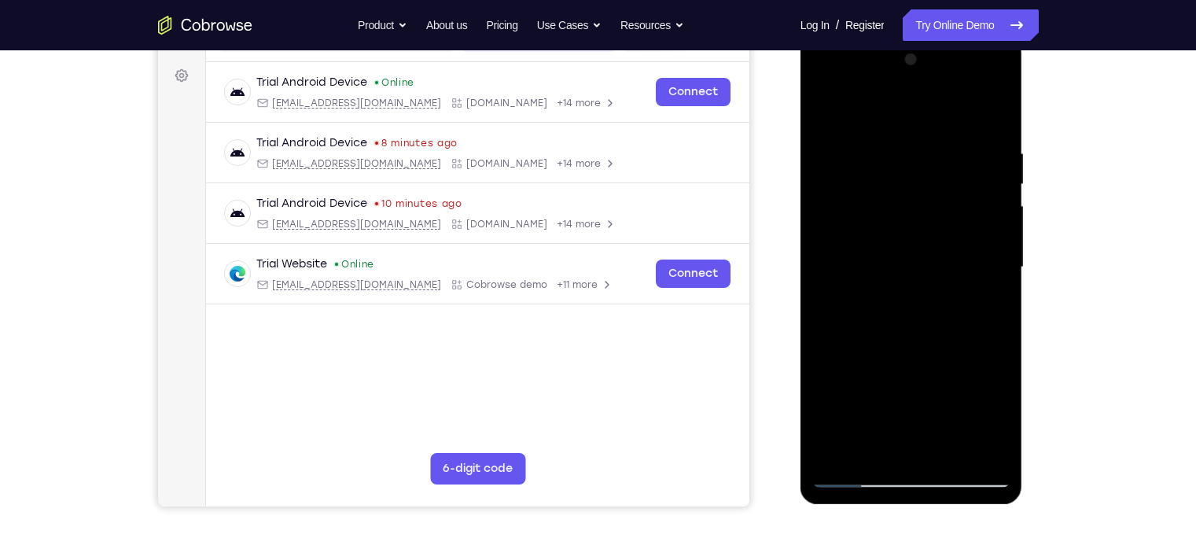
drag, startPoint x: 106, startPoint y: 237, endPoint x: 1056, endPoint y: 345, distance: 955.6
click at [1056, 345] on div "Your Support Agent Your Customer Web iOS Android Next Steps We’d be happy to gi…" at bounding box center [598, 344] width 1007 height 1038
drag, startPoint x: 877, startPoint y: 357, endPoint x: 880, endPoint y: 274, distance: 83.4
click at [880, 274] on div at bounding box center [912, 267] width 198 height 441
drag, startPoint x: 894, startPoint y: 383, endPoint x: 887, endPoint y: 227, distance: 156.7
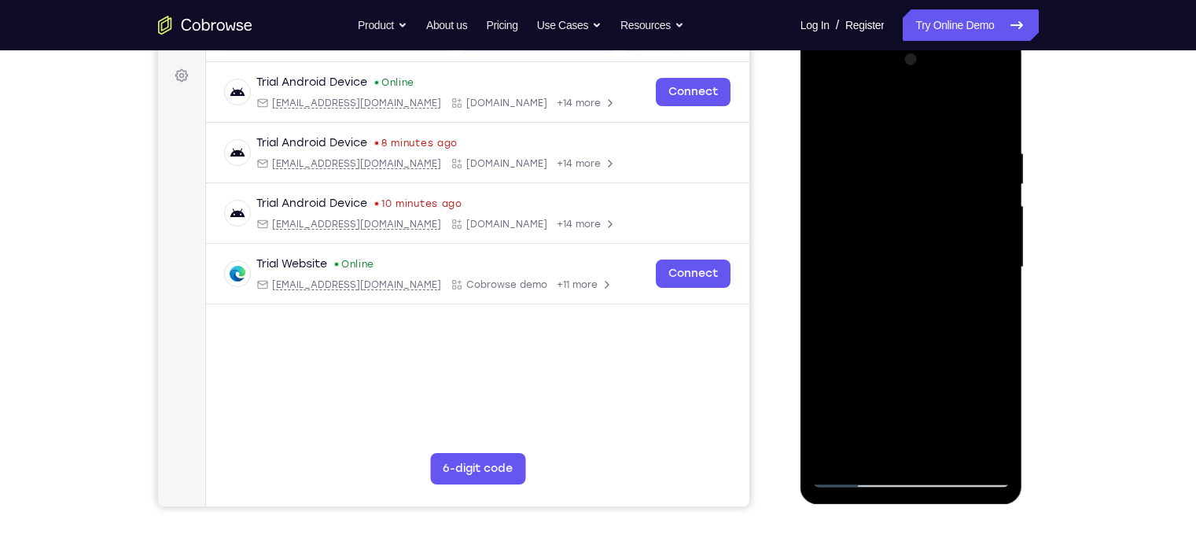
drag, startPoint x: 86, startPoint y: 191, endPoint x: 1047, endPoint y: 269, distance: 964.4
click at [1047, 269] on div "Your Support Agent Your Customer Web iOS Android Next Steps We’d be happy to gi…" at bounding box center [598, 344] width 1007 height 1038
drag, startPoint x: 1005, startPoint y: 333, endPoint x: 1014, endPoint y: 216, distance: 116.8
click at [1014, 216] on div at bounding box center [912, 269] width 223 height 469
drag, startPoint x: 851, startPoint y: 303, endPoint x: 860, endPoint y: 196, distance: 107.3
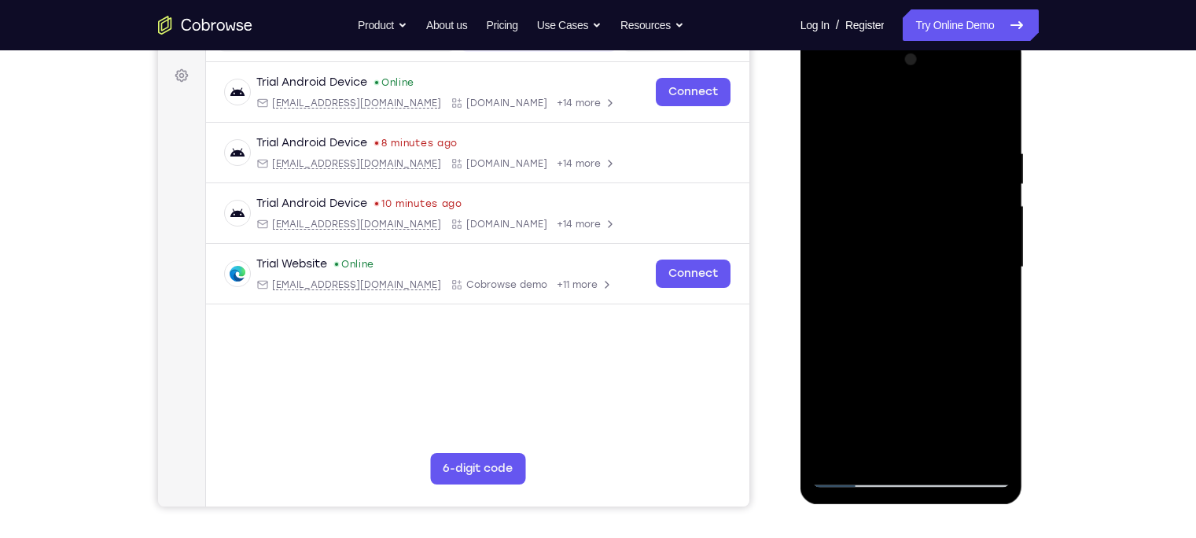
click at [860, 196] on div at bounding box center [912, 267] width 198 height 441
drag, startPoint x: 874, startPoint y: 333, endPoint x: 879, endPoint y: 235, distance: 97.7
click at [879, 235] on div at bounding box center [912, 267] width 198 height 441
drag, startPoint x: 893, startPoint y: 389, endPoint x: 889, endPoint y: 254, distance: 135.4
click at [889, 254] on div at bounding box center [912, 267] width 198 height 441
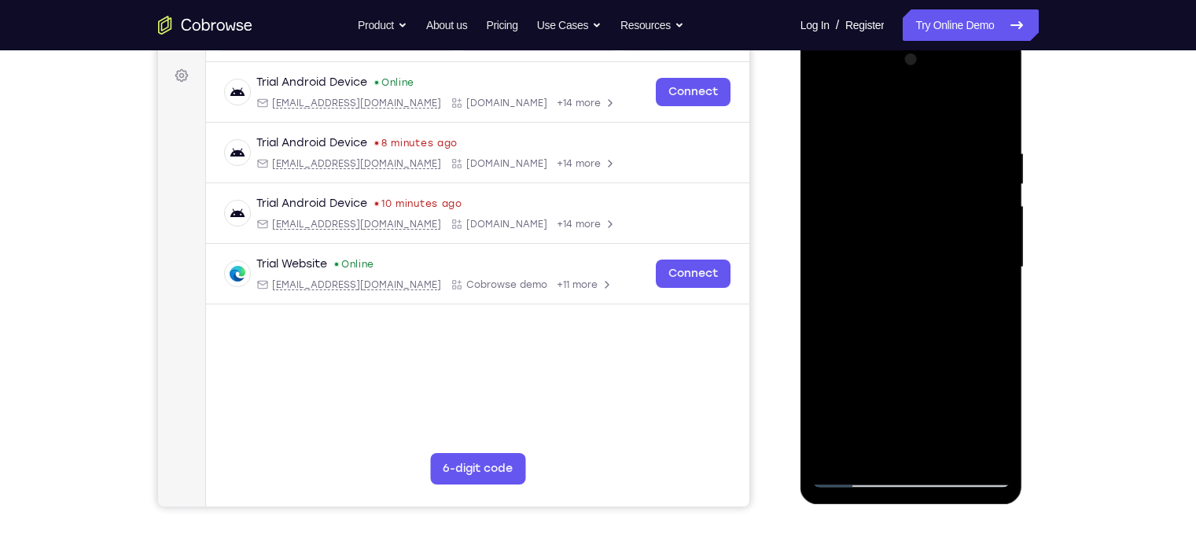
drag, startPoint x: 888, startPoint y: 354, endPoint x: 877, endPoint y: 218, distance: 136.5
click at [877, 218] on div at bounding box center [912, 267] width 198 height 441
drag, startPoint x: 884, startPoint y: 361, endPoint x: 909, endPoint y: 198, distance: 164.7
click at [909, 198] on div at bounding box center [912, 267] width 198 height 441
drag, startPoint x: 891, startPoint y: 371, endPoint x: 924, endPoint y: 183, distance: 190.9
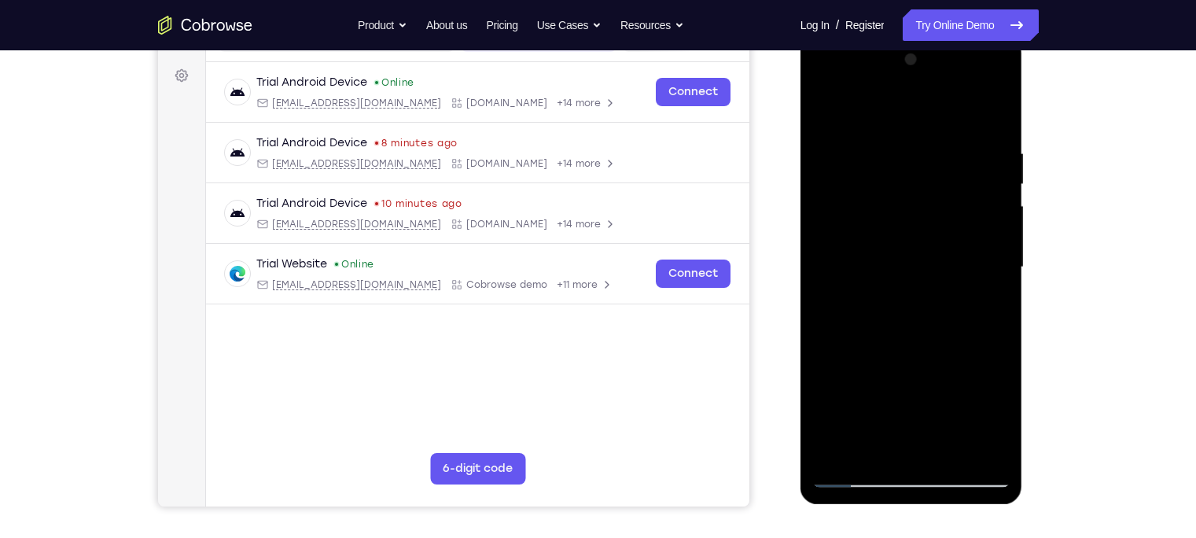
click at [924, 183] on div at bounding box center [912, 267] width 198 height 441
drag, startPoint x: 912, startPoint y: 395, endPoint x: 912, endPoint y: 230, distance: 165.2
click at [912, 230] on div at bounding box center [912, 267] width 198 height 441
drag, startPoint x: 897, startPoint y: 367, endPoint x: 903, endPoint y: 253, distance: 114.2
click at [903, 253] on div at bounding box center [912, 267] width 198 height 441
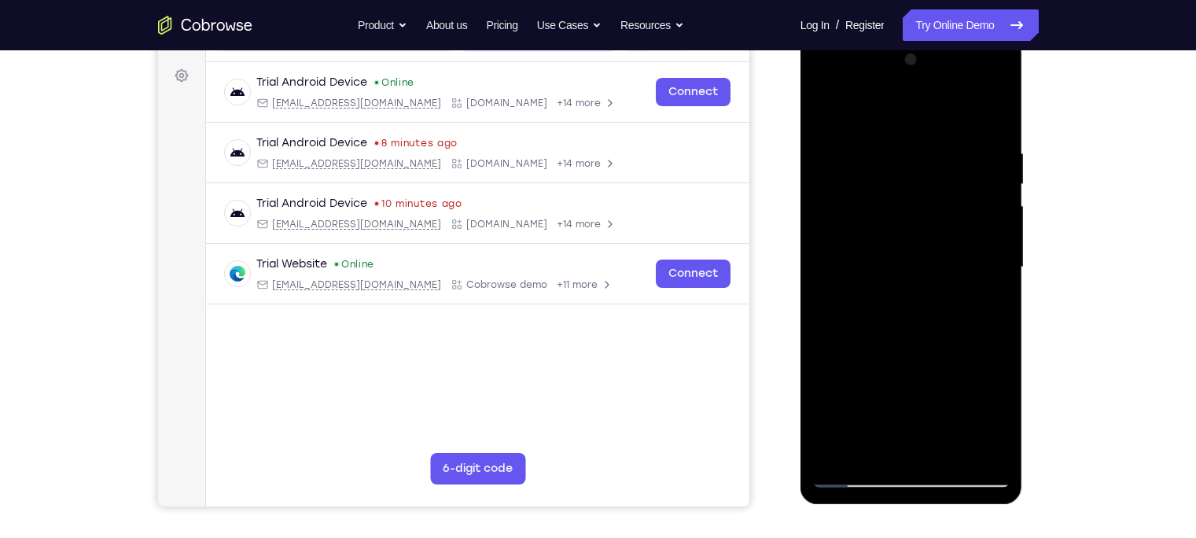
drag, startPoint x: 903, startPoint y: 362, endPoint x: 905, endPoint y: 271, distance: 91.3
click at [905, 271] on div at bounding box center [912, 267] width 198 height 441
drag, startPoint x: 898, startPoint y: 391, endPoint x: 894, endPoint y: 324, distance: 67.0
click at [894, 324] on div at bounding box center [912, 267] width 198 height 441
drag, startPoint x: 922, startPoint y: 374, endPoint x: 912, endPoint y: 289, distance: 85.6
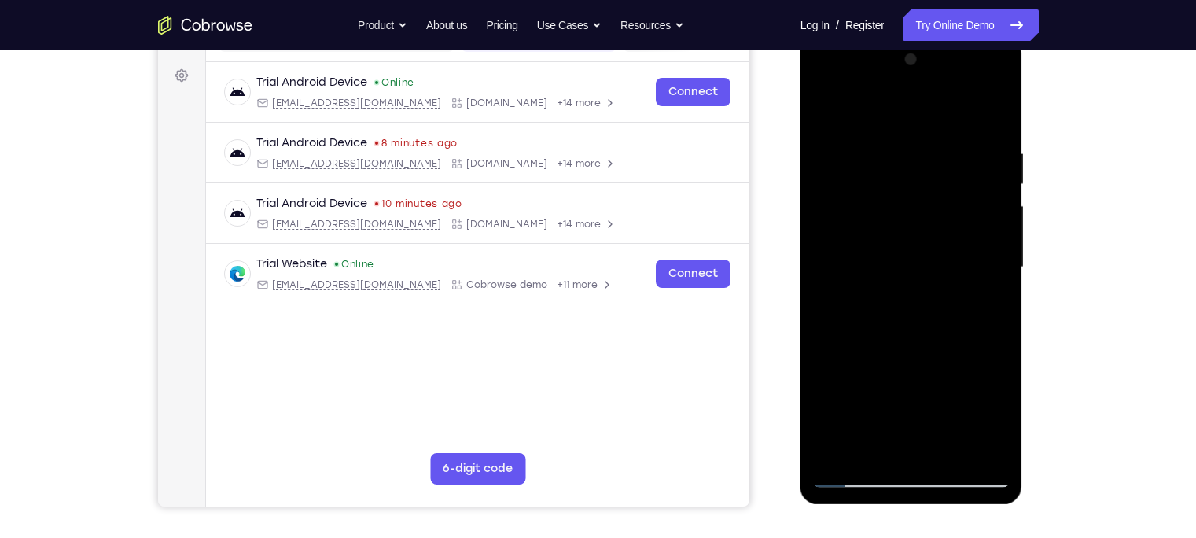
click at [912, 289] on div at bounding box center [912, 267] width 198 height 441
drag, startPoint x: 900, startPoint y: 348, endPoint x: 883, endPoint y: 264, distance: 85.0
click at [883, 264] on div at bounding box center [912, 267] width 198 height 441
drag, startPoint x: 875, startPoint y: 353, endPoint x: 872, endPoint y: 236, distance: 117.2
click at [872, 236] on div at bounding box center [912, 267] width 198 height 441
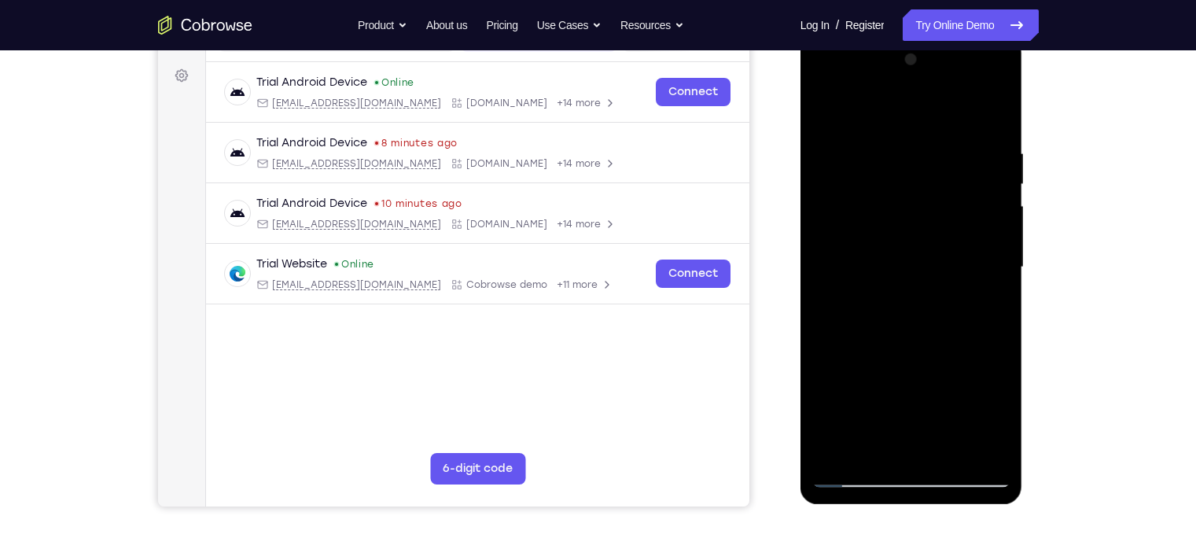
drag, startPoint x: 900, startPoint y: 366, endPoint x: 898, endPoint y: 283, distance: 82.6
click at [898, 283] on div at bounding box center [912, 267] width 198 height 441
drag, startPoint x: 894, startPoint y: 359, endPoint x: 893, endPoint y: 243, distance: 116.4
click at [893, 243] on div at bounding box center [912, 267] width 198 height 441
drag, startPoint x: 898, startPoint y: 330, endPoint x: 889, endPoint y: 256, distance: 74.5
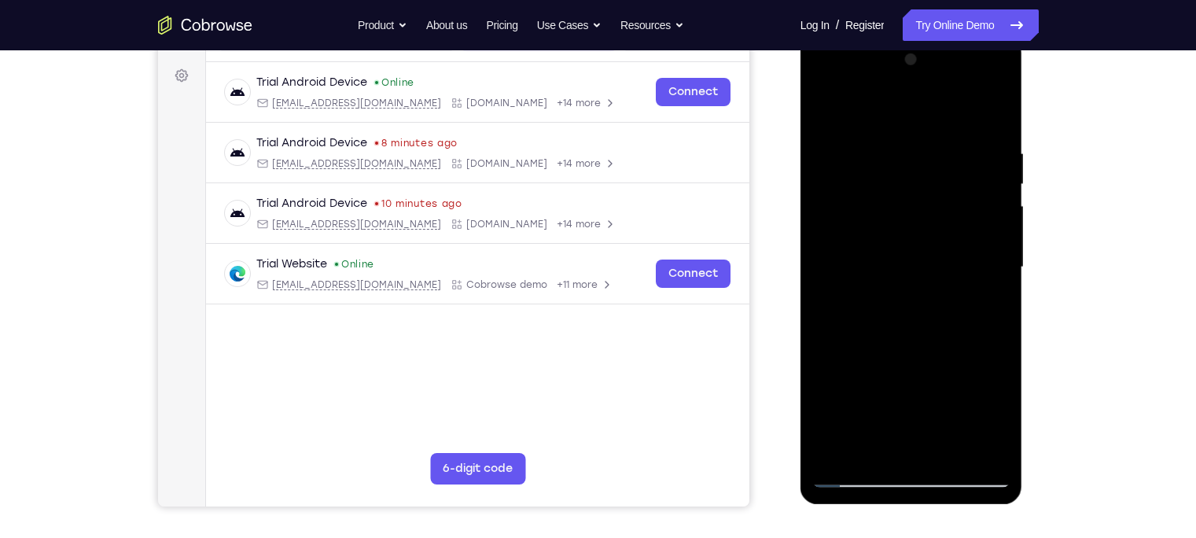
click at [889, 256] on div at bounding box center [912, 267] width 198 height 441
drag, startPoint x: 874, startPoint y: 352, endPoint x: 874, endPoint y: 283, distance: 68.4
click at [874, 283] on div at bounding box center [912, 267] width 198 height 441
drag, startPoint x: 883, startPoint y: 374, endPoint x: 879, endPoint y: 286, distance: 87.4
click at [879, 286] on div at bounding box center [912, 267] width 198 height 441
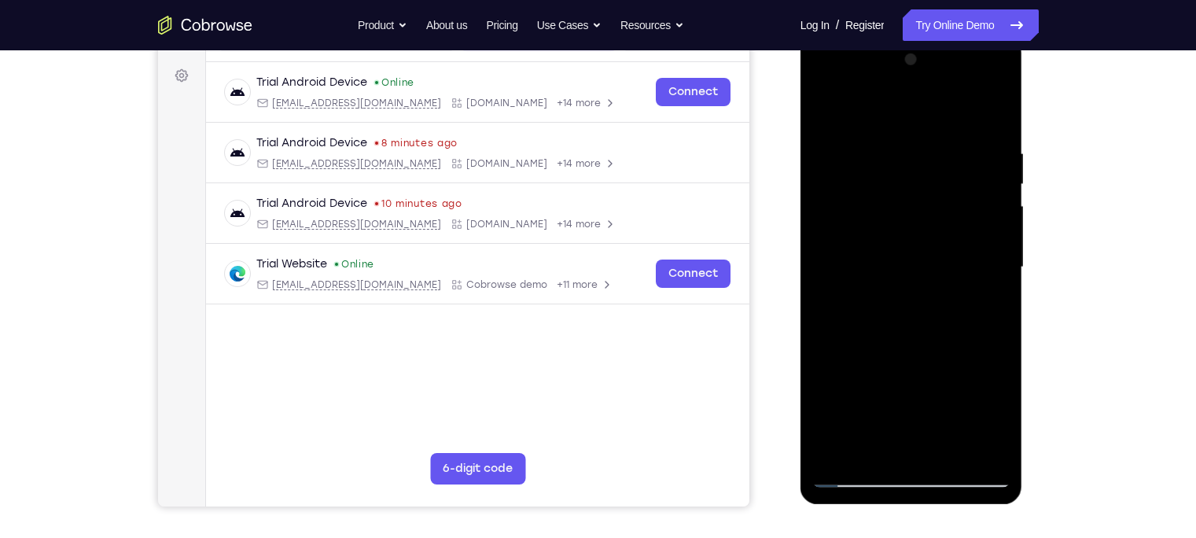
drag
click at [879, 218] on div at bounding box center [912, 267] width 198 height 441
click at [898, 249] on div at bounding box center [912, 267] width 198 height 441
click at [888, 292] on div at bounding box center [912, 267] width 198 height 441
click at [896, 245] on div at bounding box center [912, 267] width 198 height 441
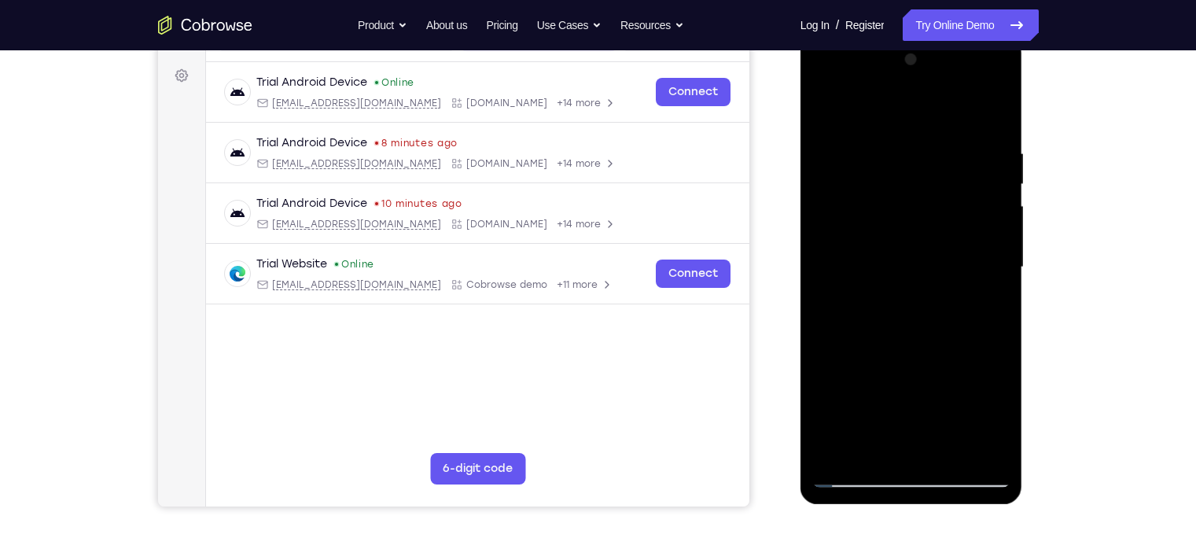
click at [883, 316] on div at bounding box center [912, 267] width 198 height 441
click at [899, 282] on div at bounding box center [912, 267] width 198 height 441
click at [894, 294] on div at bounding box center [912, 267] width 198 height 441
click at [901, 209] on div at bounding box center [912, 267] width 198 height 441
click at [923, 274] on div at bounding box center [912, 267] width 198 height 441
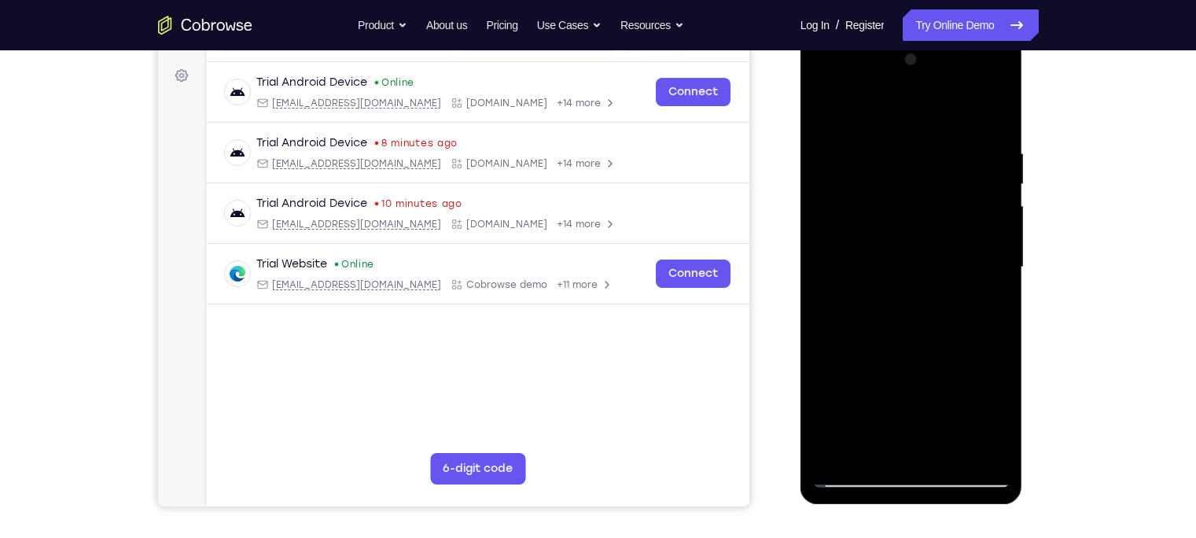
click at [941, 292] on div at bounding box center [912, 267] width 198 height 441
click at [957, 218] on div at bounding box center [912, 267] width 198 height 441
click at [933, 205] on div at bounding box center [912, 267] width 198 height 441
click at [891, 365] on div at bounding box center [912, 267] width 198 height 441
click at [830, 470] on div at bounding box center [912, 267] width 198 height 441
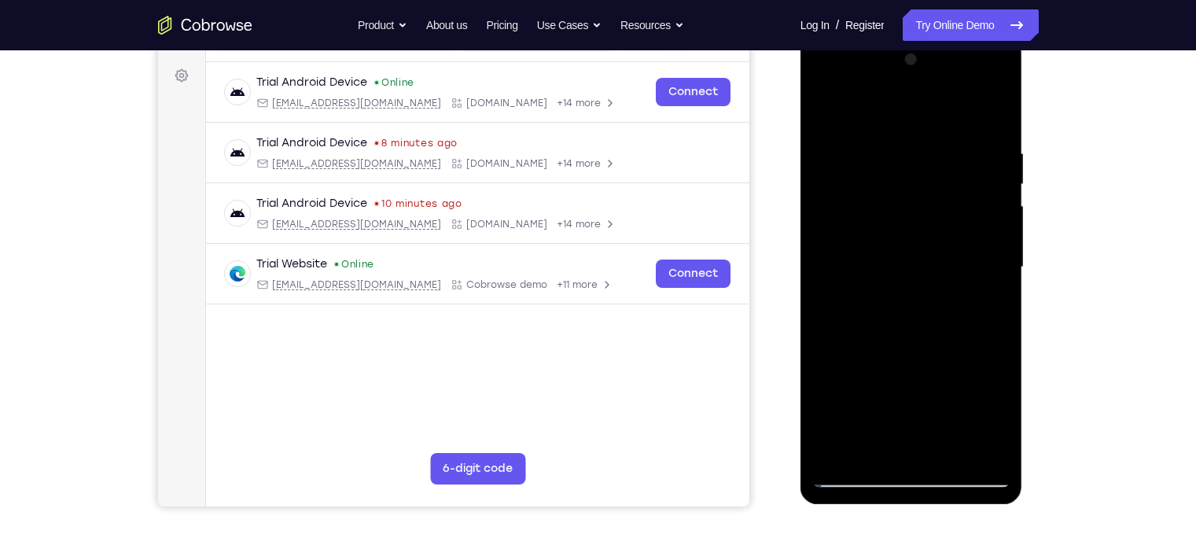
click at [903, 126] on div at bounding box center [912, 267] width 198 height 441
click at [912, 211] on div at bounding box center [912, 267] width 198 height 441
click at [909, 159] on div at bounding box center [912, 267] width 198 height 441
click at [806, 507] on html "Online web based iOS Simulators and Android Emulators. Run iPhone, iPad, Mobile…" at bounding box center [913, 271] width 224 height 472
click at [801, 507] on html "Online web based iOS Simulators and Android Emulators. Run iPhone, iPad, Mobile…" at bounding box center [913, 271] width 224 height 472
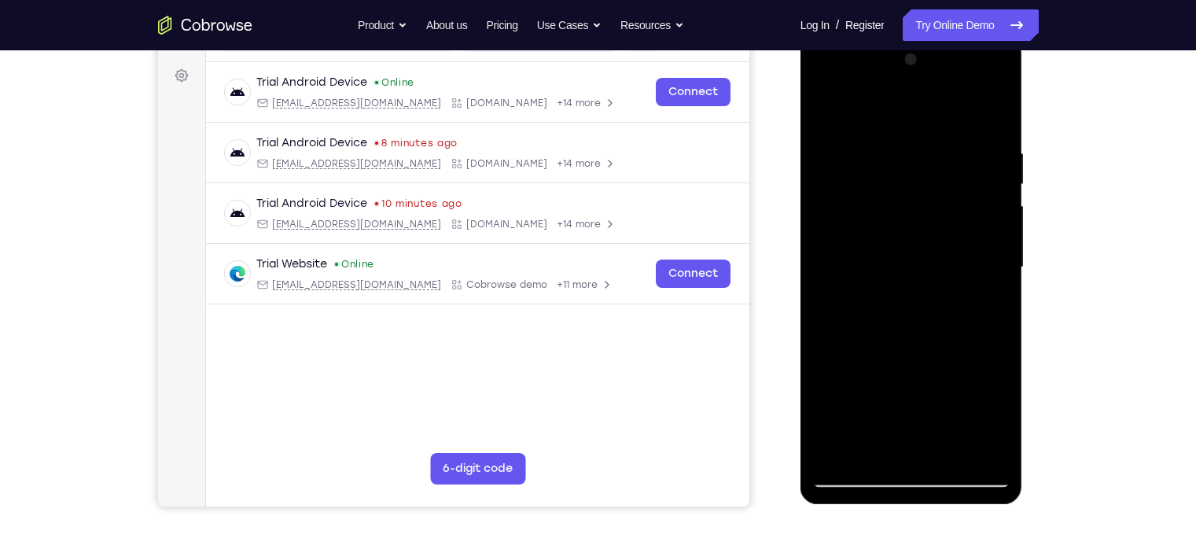
click at [839, 444] on div at bounding box center [912, 267] width 198 height 441
click at [840, 461] on div at bounding box center [912, 267] width 198 height 441
click at [824, 422] on div at bounding box center [912, 267] width 198 height 441
click at [806, 405] on div at bounding box center [912, 269] width 223 height 469
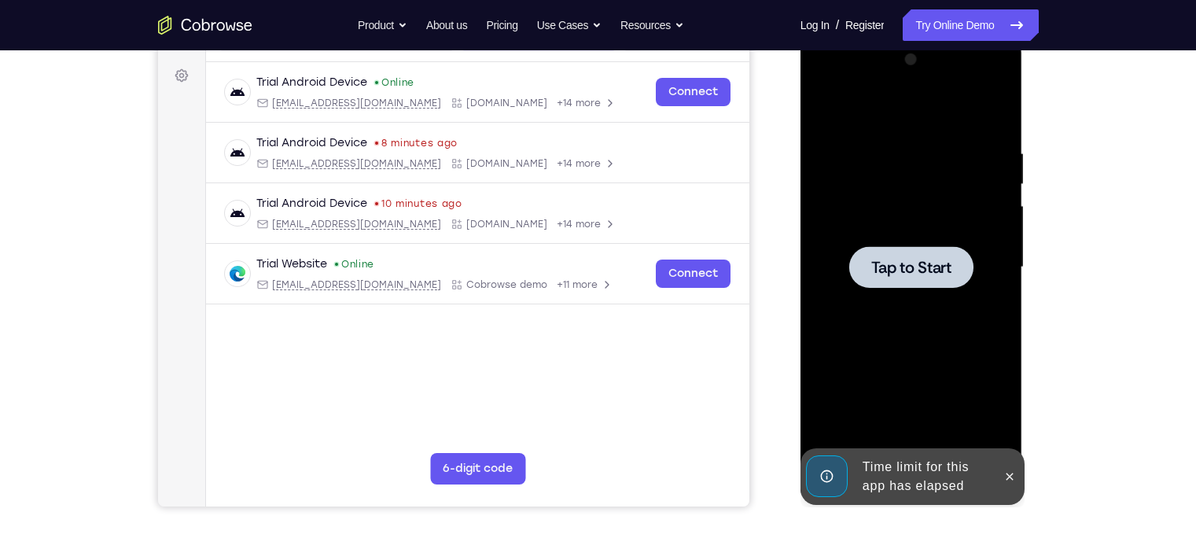
click at [843, 366] on div at bounding box center [912, 267] width 198 height 441
click at [1023, 477] on button at bounding box center [1009, 476] width 25 height 25
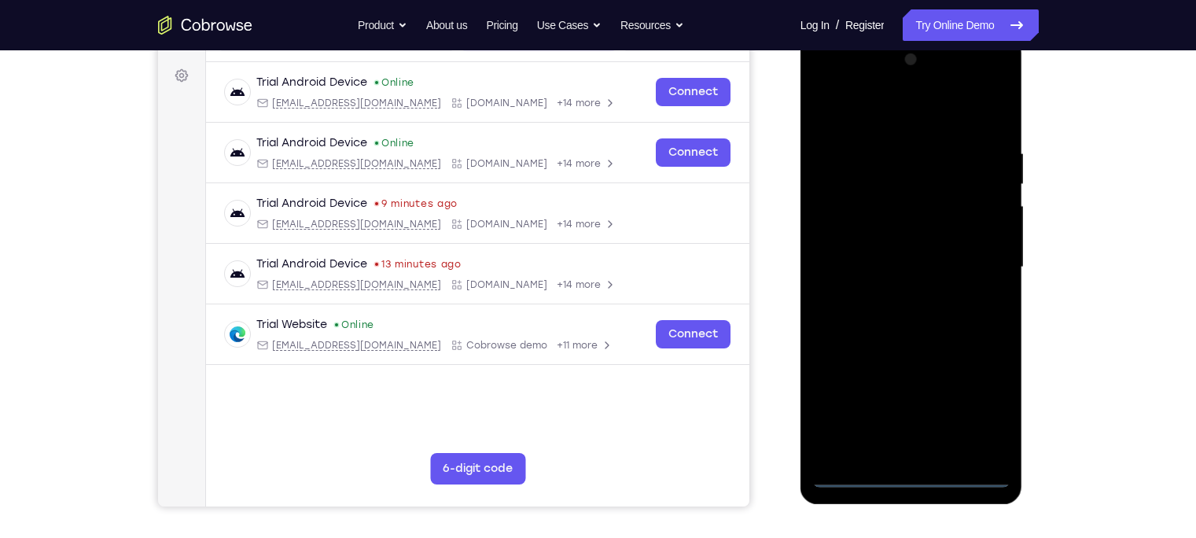
click at [928, 479] on div at bounding box center [912, 267] width 198 height 441
click at [975, 417] on div at bounding box center [912, 267] width 198 height 441
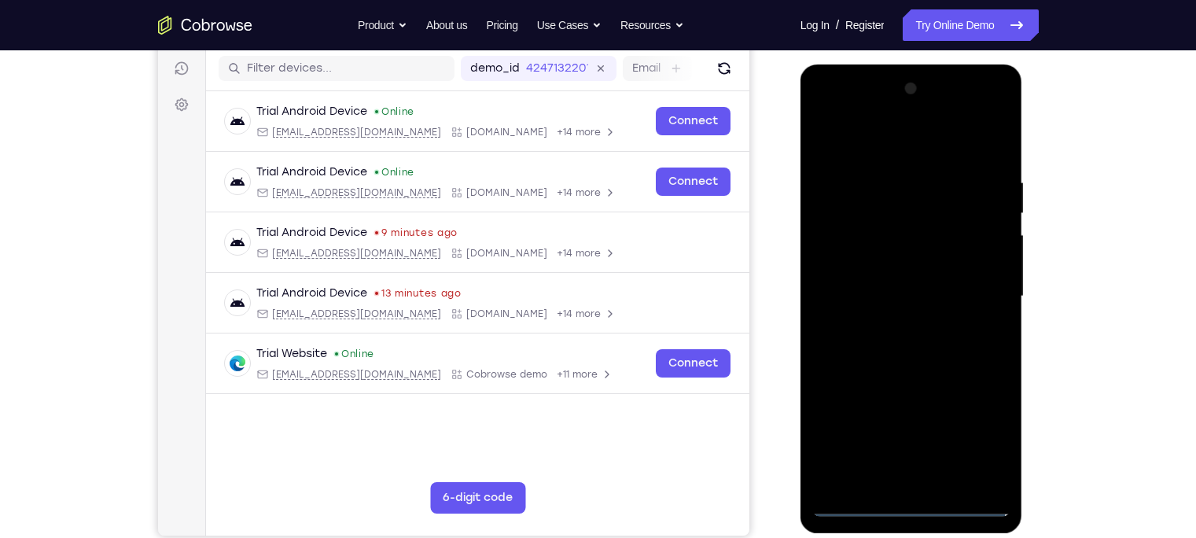
click at [872, 152] on div at bounding box center [912, 296] width 198 height 441
click at [975, 292] on div at bounding box center [912, 296] width 198 height 441
click at [896, 327] on div at bounding box center [912, 296] width 198 height 441
click at [885, 278] on div at bounding box center [912, 296] width 198 height 441
click at [892, 265] on div at bounding box center [912, 296] width 198 height 441
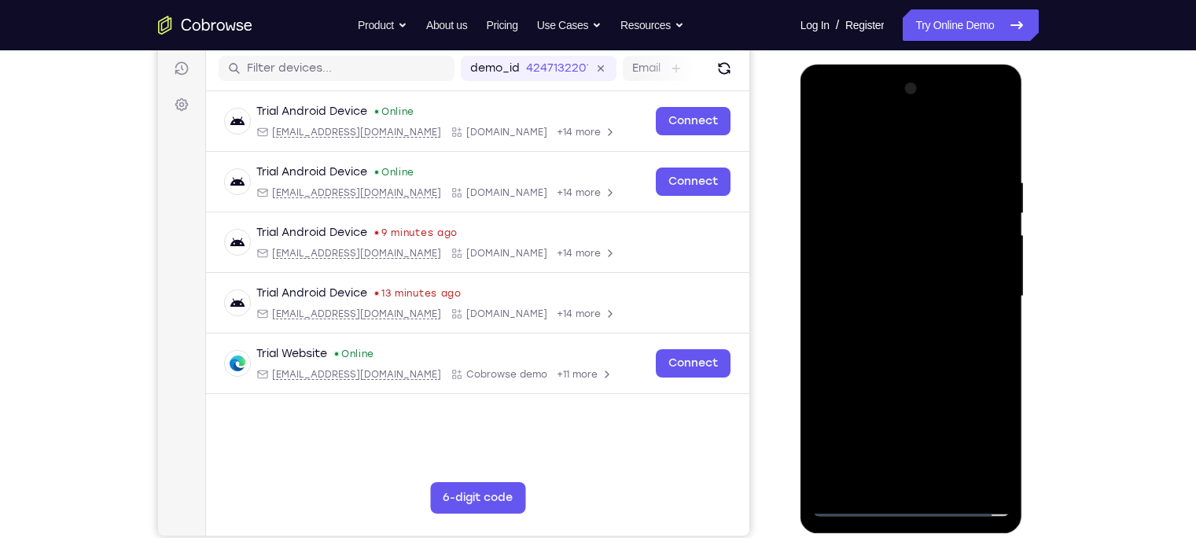
click at [891, 292] on div at bounding box center [912, 296] width 198 height 441
click at [868, 356] on div at bounding box center [912, 296] width 198 height 441
click at [866, 340] on div at bounding box center [912, 296] width 198 height 441
click at [843, 356] on div at bounding box center [912, 296] width 198 height 441
click at [918, 356] on div at bounding box center [912, 296] width 198 height 441
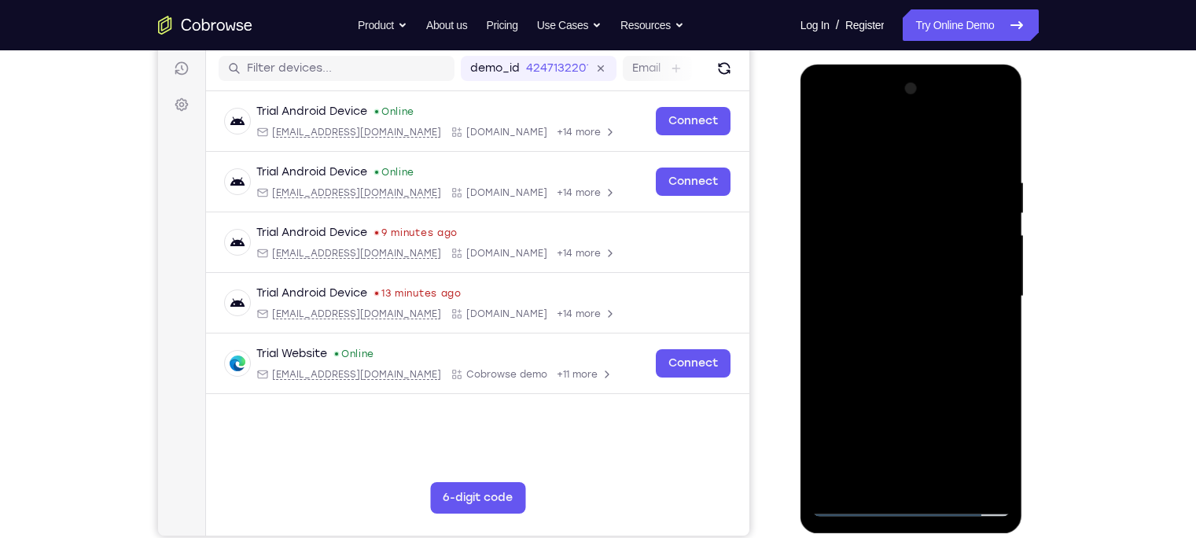
click at [995, 134] on div at bounding box center [912, 296] width 198 height 441
click at [983, 275] on div at bounding box center [912, 296] width 198 height 441
click at [954, 281] on div at bounding box center [912, 296] width 198 height 441
click at [855, 220] on div at bounding box center [912, 296] width 198 height 441
click at [833, 223] on div at bounding box center [912, 296] width 198 height 441
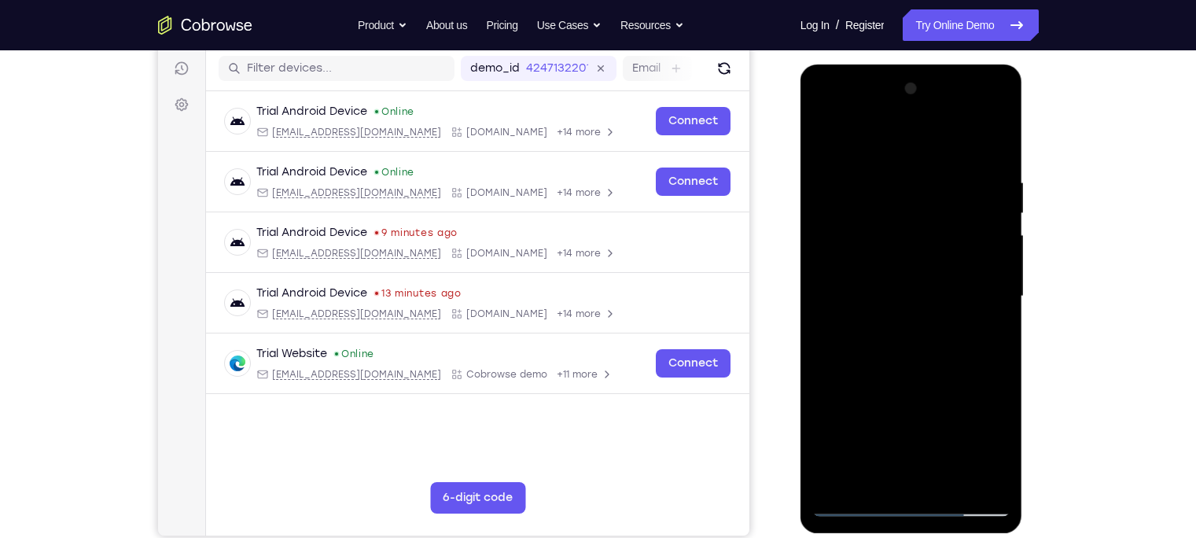
drag, startPoint x: 903, startPoint y: 248, endPoint x: 827, endPoint y: 265, distance: 78.2
click at [827, 265] on div at bounding box center [912, 296] width 198 height 441
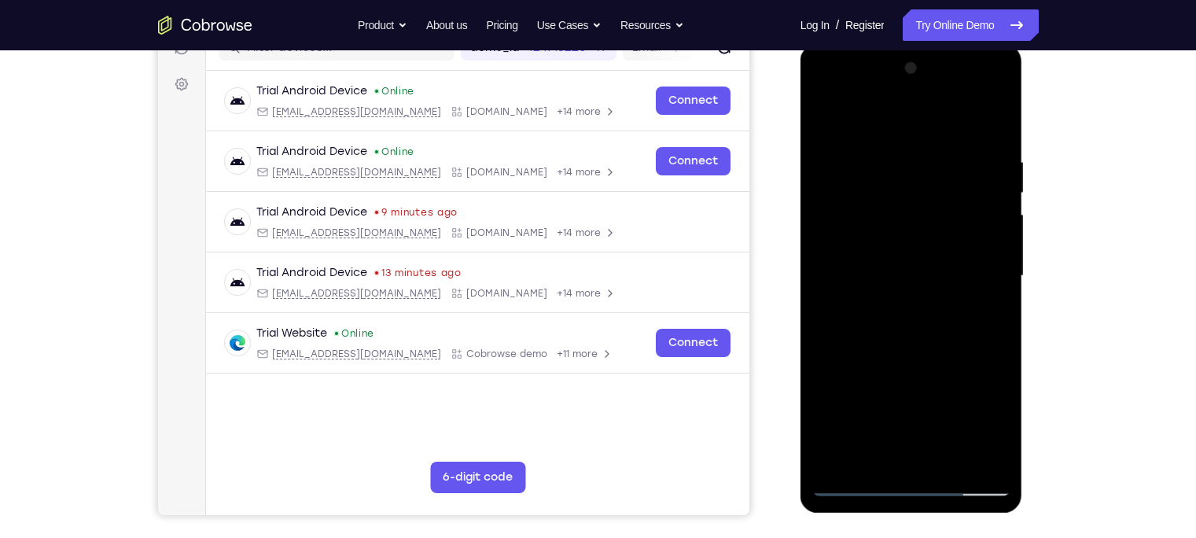
scroll to position [249, 0]
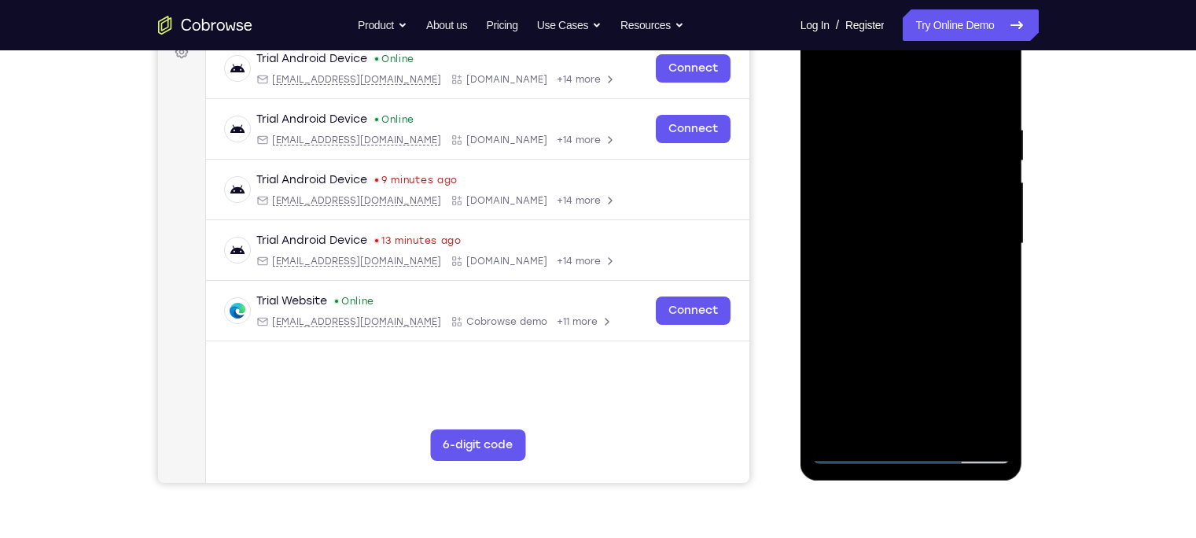
click at [831, 85] on div at bounding box center [912, 244] width 198 height 441
click at [824, 83] on div at bounding box center [912, 244] width 198 height 441
click at [825, 83] on div at bounding box center [912, 244] width 198 height 441
click at [946, 427] on div at bounding box center [912, 244] width 198 height 441
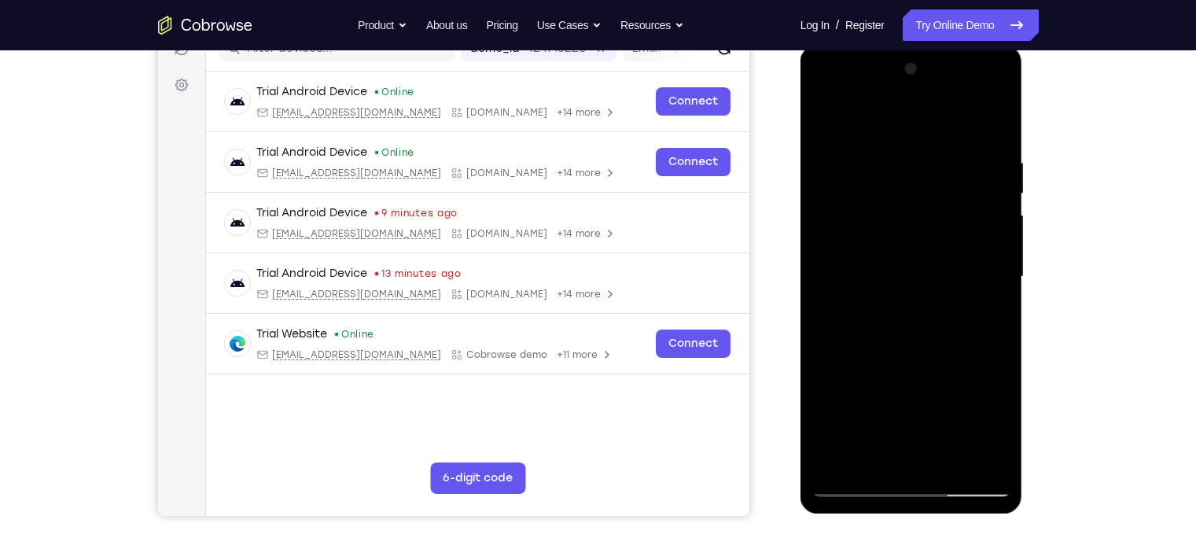
scroll to position [217, 0]
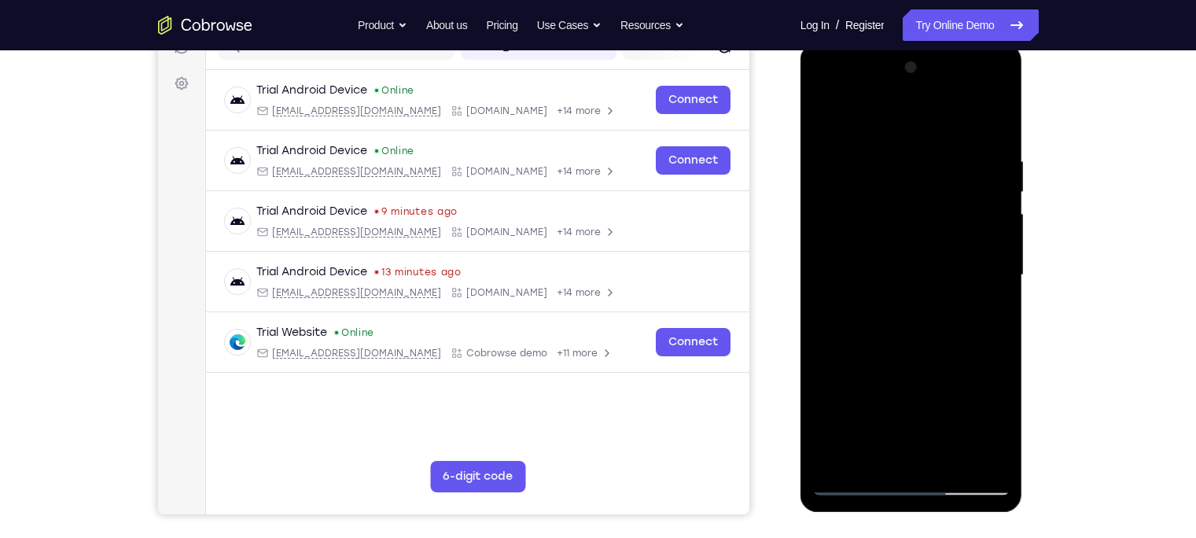
click at [860, 477] on div at bounding box center [912, 275] width 198 height 441
click at [860, 483] on div at bounding box center [912, 275] width 198 height 441
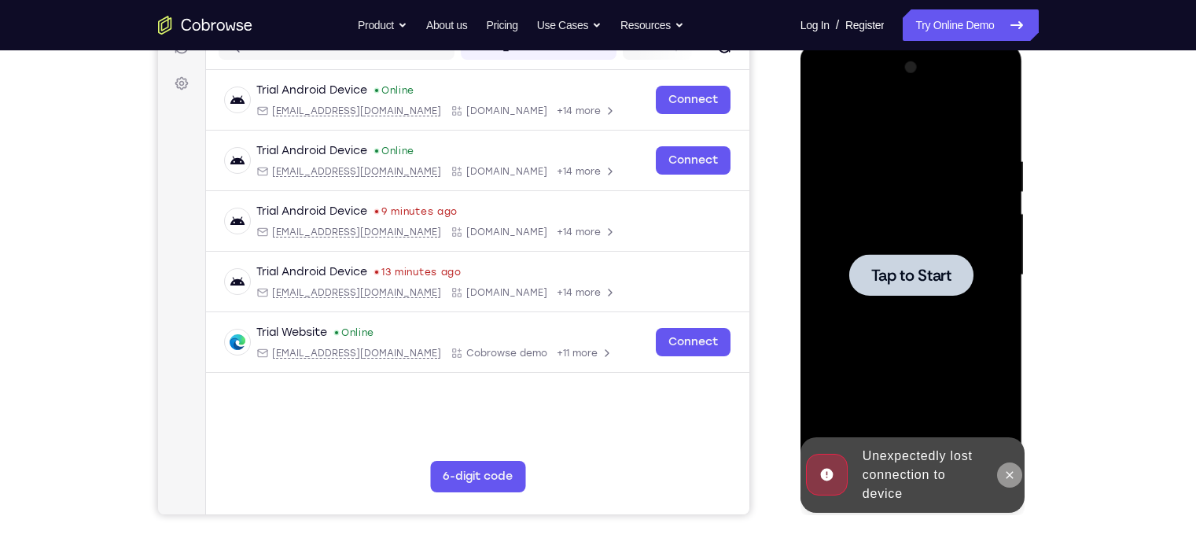
click at [1005, 470] on icon at bounding box center [1010, 475] width 13 height 13
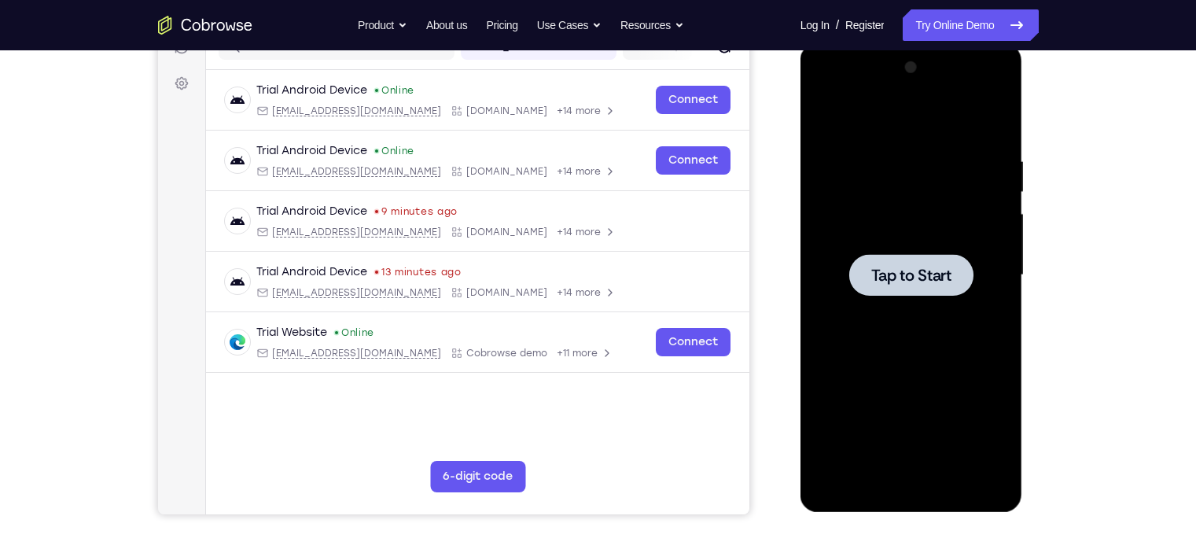
click at [969, 353] on div at bounding box center [912, 275] width 198 height 441
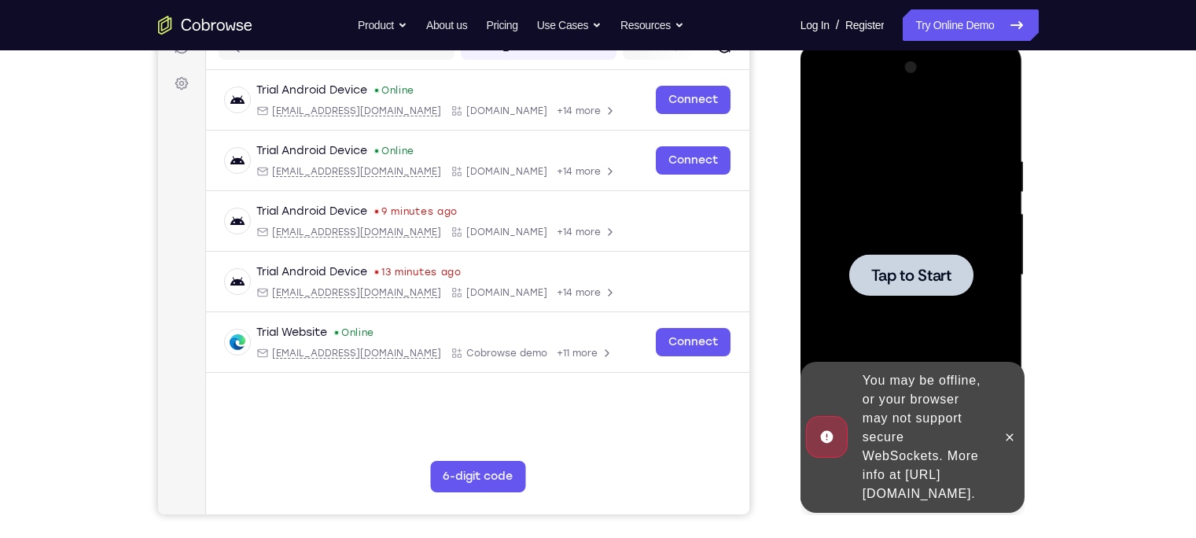
click at [968, 267] on div at bounding box center [912, 275] width 124 height 42
click at [1013, 425] on button at bounding box center [1009, 437] width 25 height 25
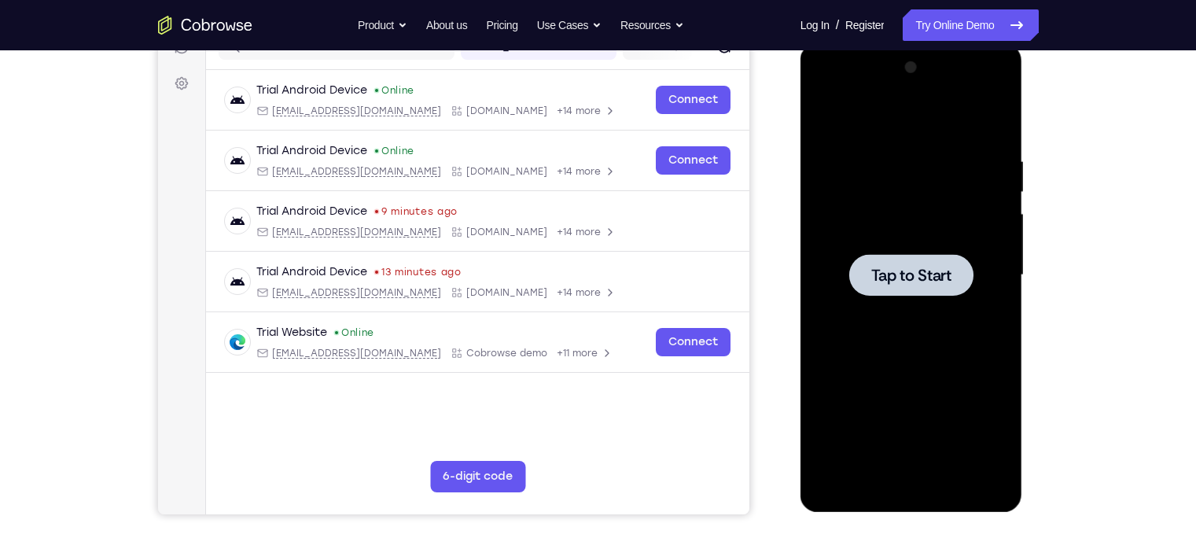
click at [900, 262] on div at bounding box center [912, 275] width 124 height 42
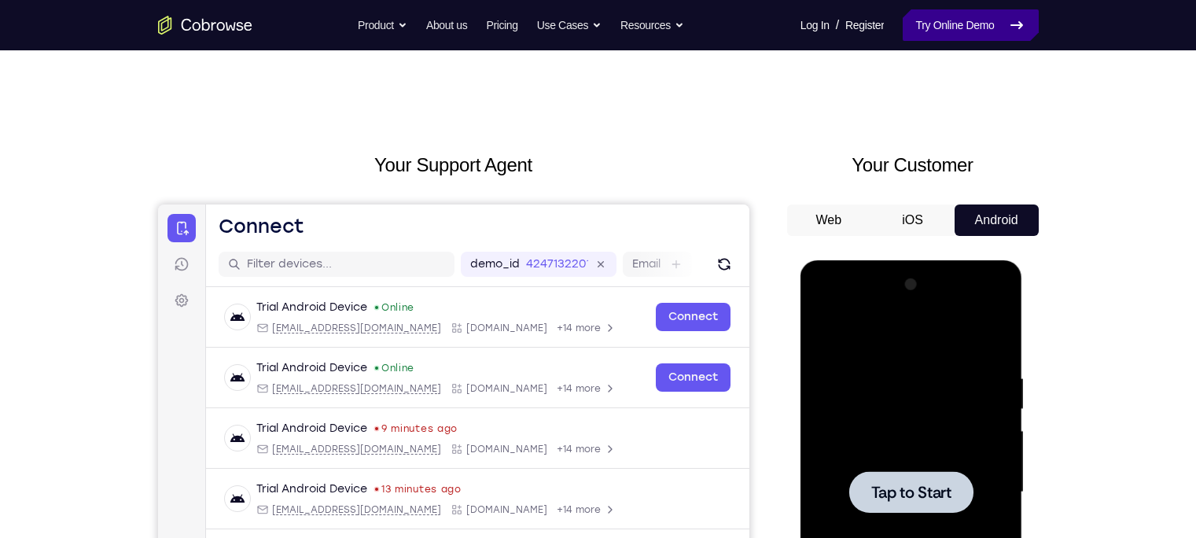
click at [948, 22] on link "Try Online Demo" at bounding box center [970, 24] width 135 height 31
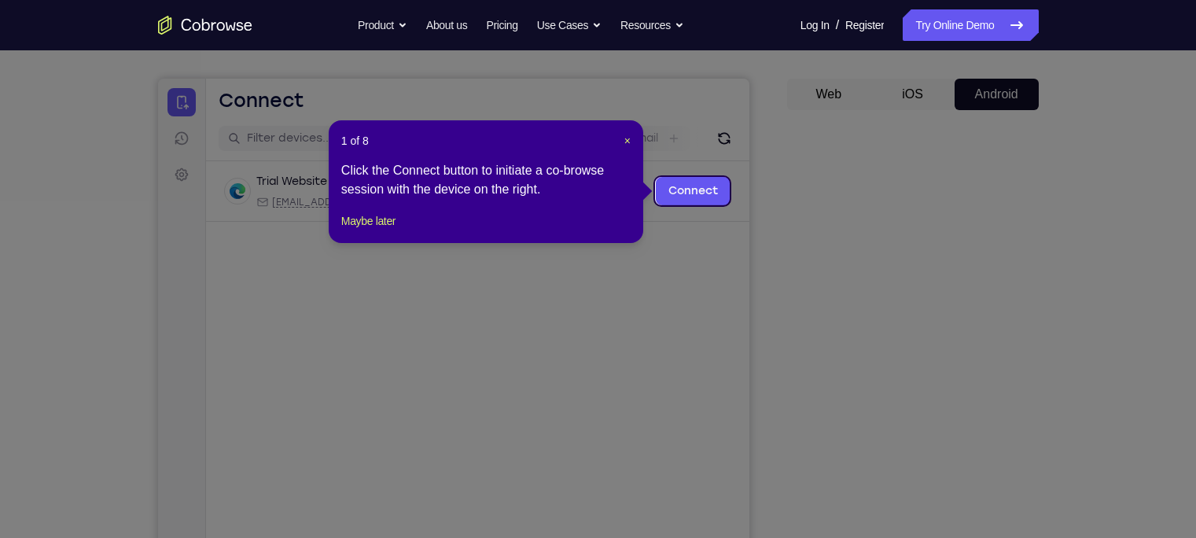
scroll to position [124, 0]
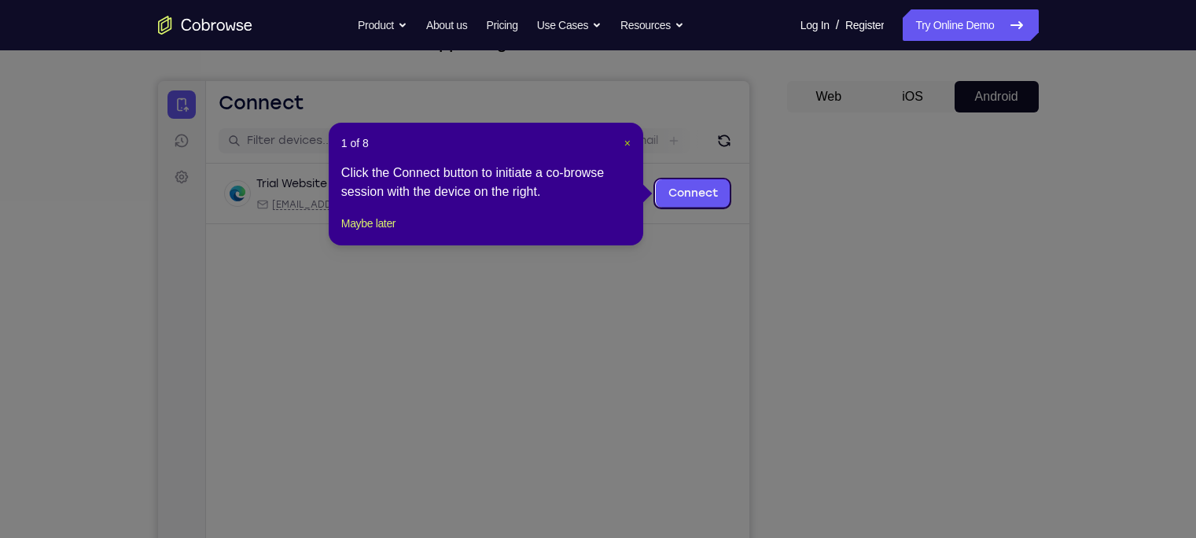
click at [629, 142] on span "×" at bounding box center [628, 143] width 6 height 13
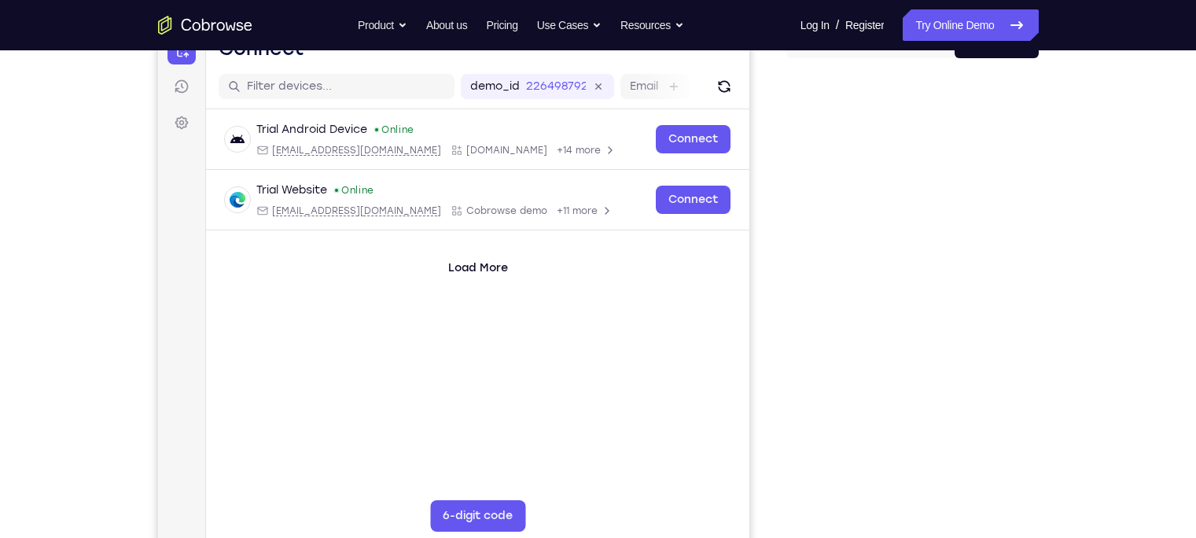
scroll to position [183, 0]
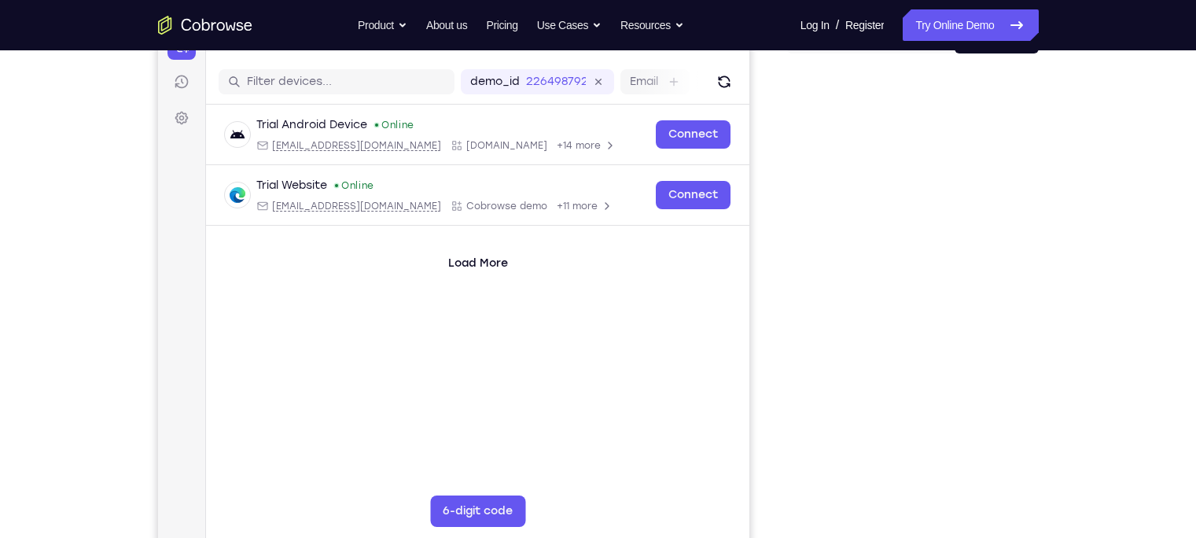
click at [1170, 244] on div "Your Support Agent Your Customer Web iOS Android Next Steps We’d be happy to gi…" at bounding box center [598, 387] width 1196 height 1038
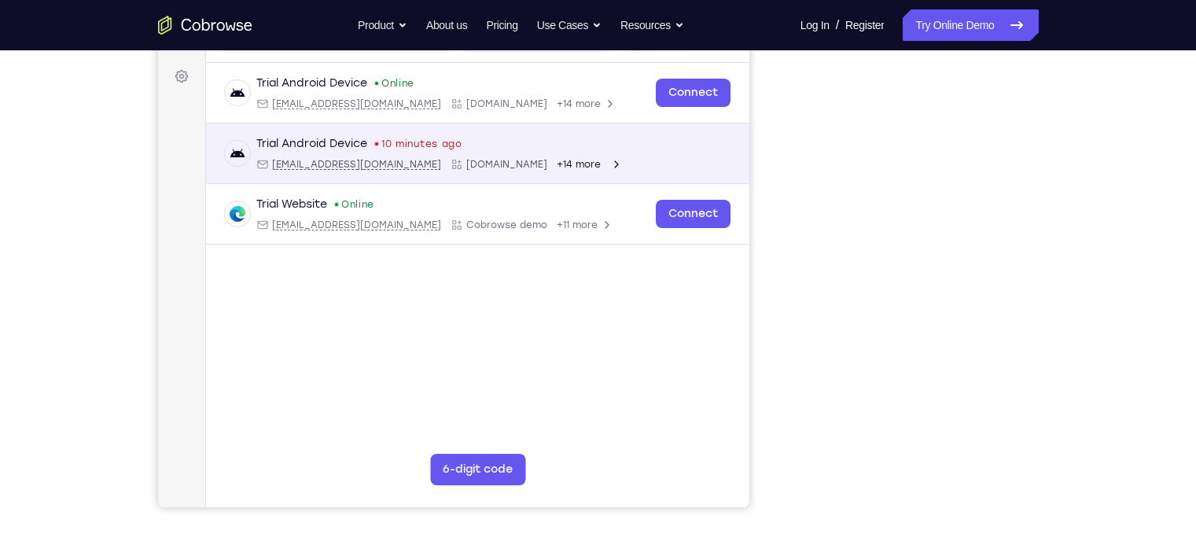
scroll to position [223, 0]
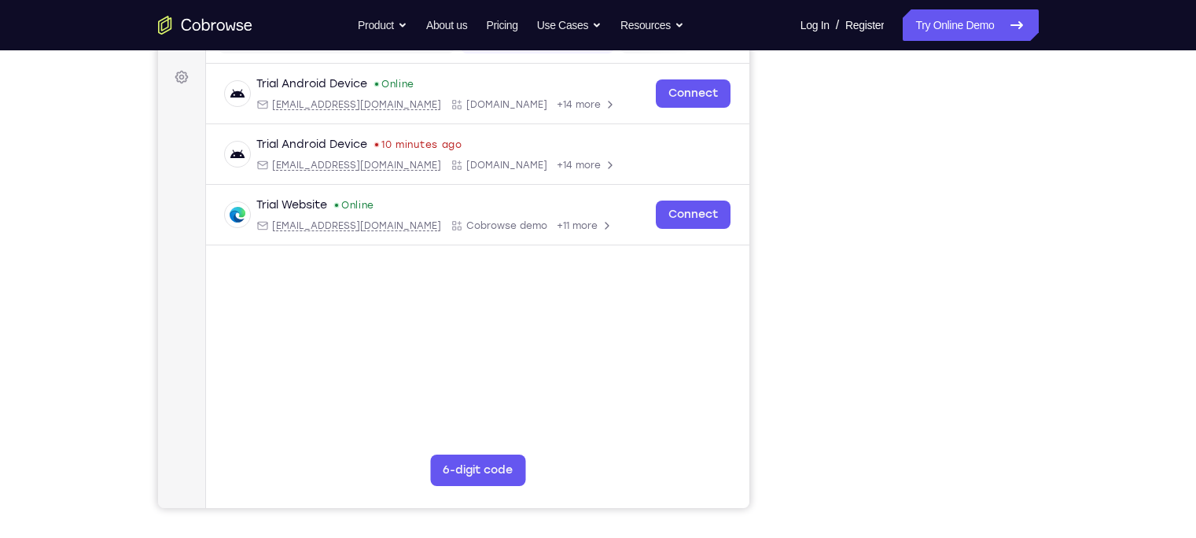
drag, startPoint x: 587, startPoint y: 164, endPoint x: 762, endPoint y: 363, distance: 264.7
click at [762, 363] on div "Your Support Agent Your Customer Web iOS Android" at bounding box center [598, 218] width 881 height 581
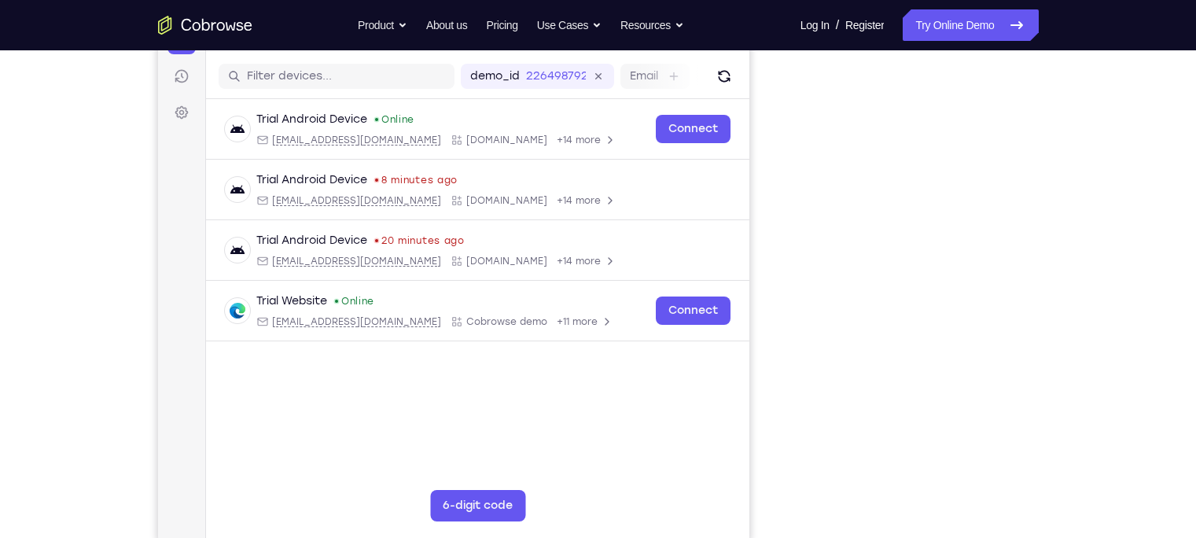
scroll to position [204, 0]
